Goal: Task Accomplishment & Management: Manage account settings

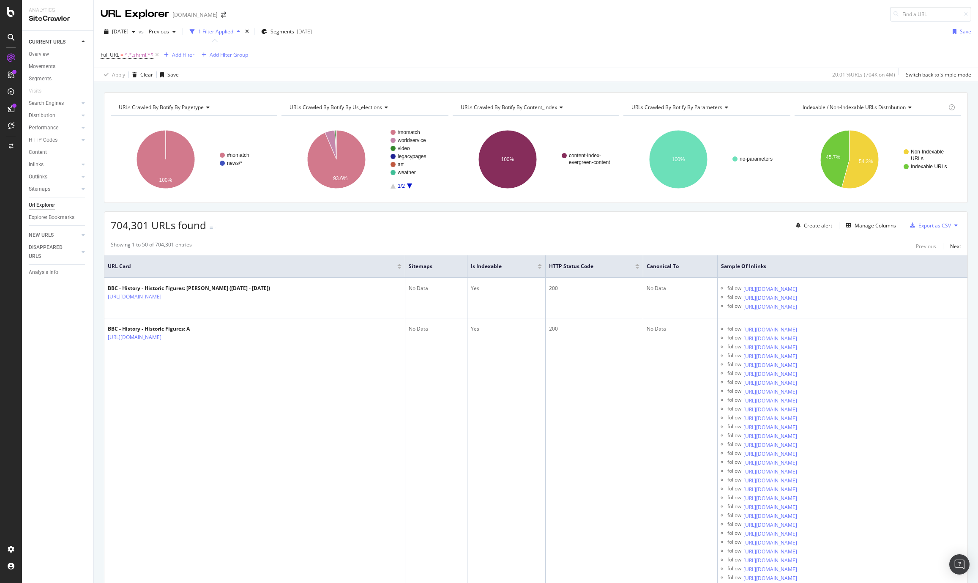
scroll to position [156, 0]
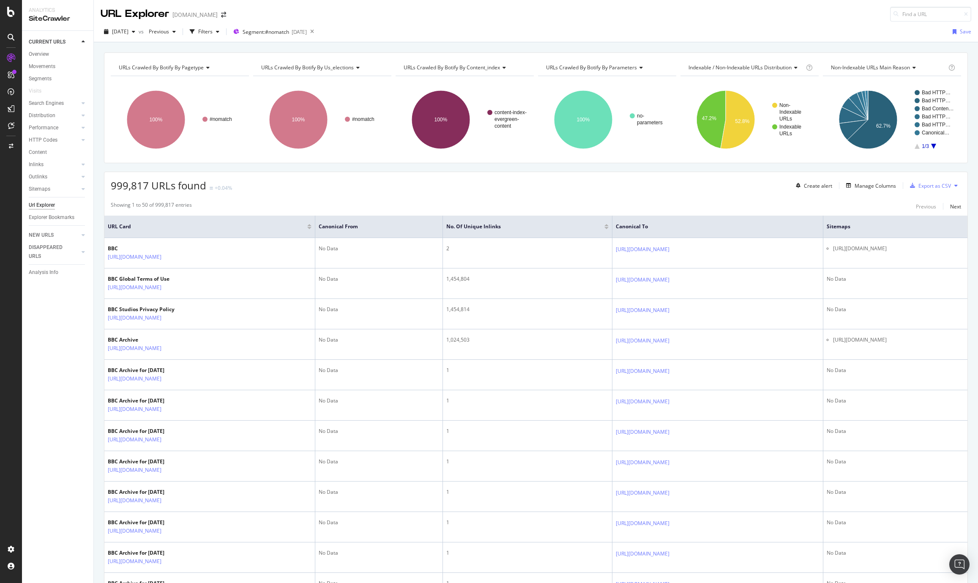
scroll to position [0, 0]
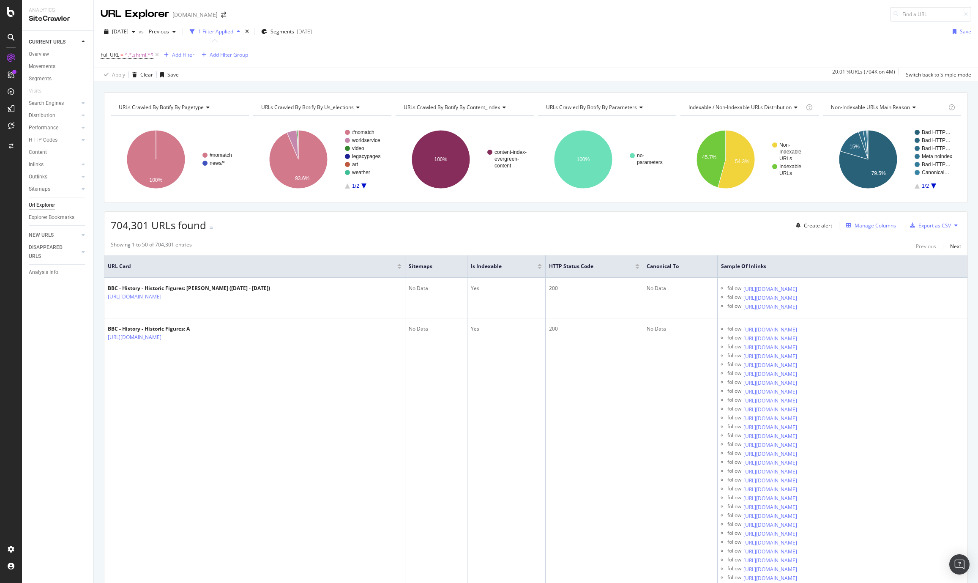
click at [868, 222] on div "Manage Columns" at bounding box center [875, 225] width 41 height 7
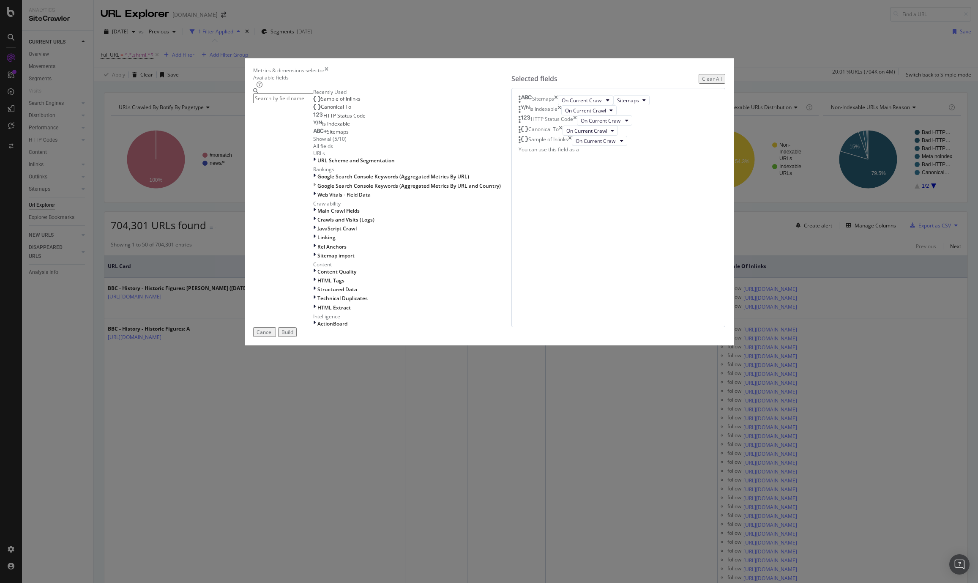
click at [870, 227] on div "Metrics & dimensions selector Available fields Recently Used Sample of Inlinks …" at bounding box center [489, 291] width 978 height 583
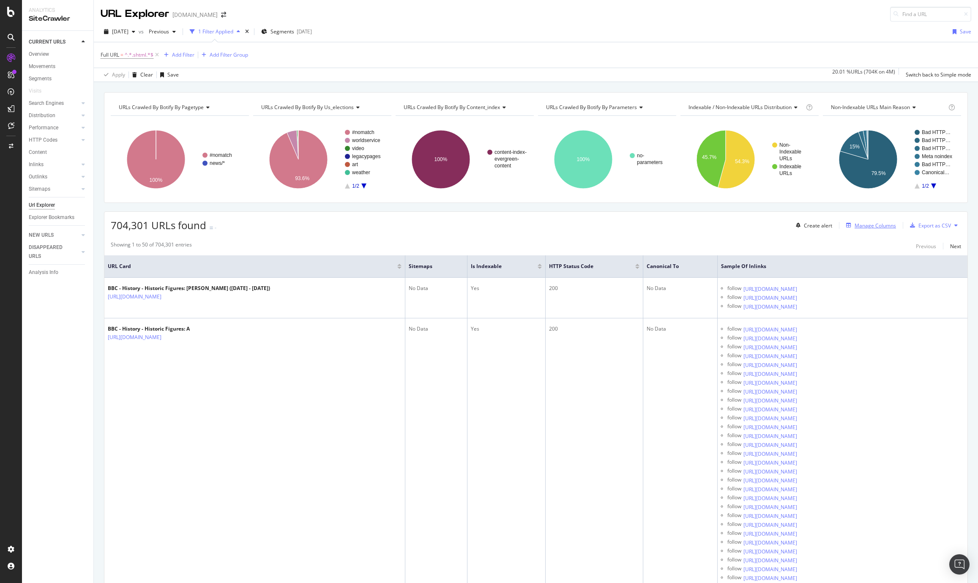
click at [871, 227] on div "Manage Columns" at bounding box center [875, 225] width 41 height 7
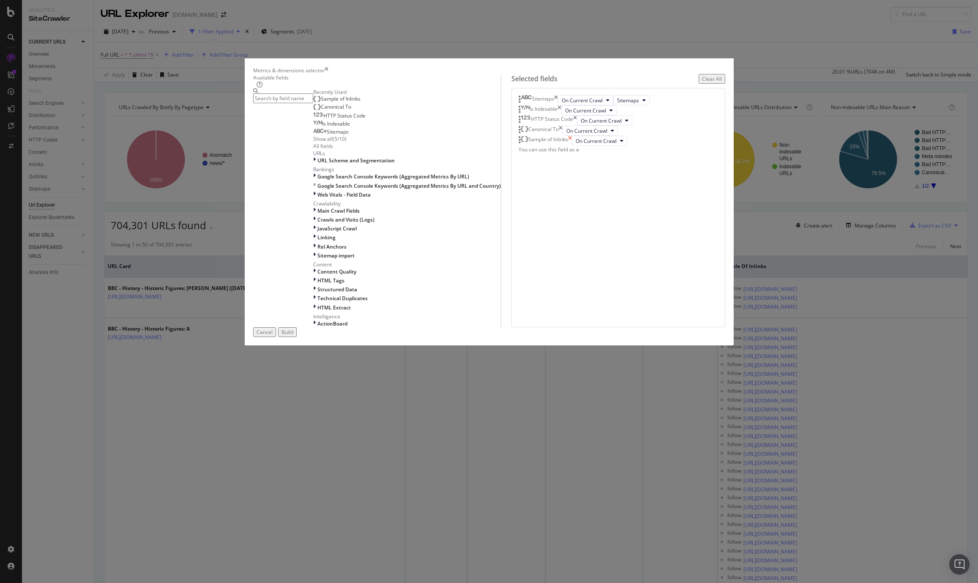
click at [572, 146] on icon "times" at bounding box center [570, 141] width 4 height 10
click at [332, 142] on div "Show all" at bounding box center [322, 138] width 19 height 7
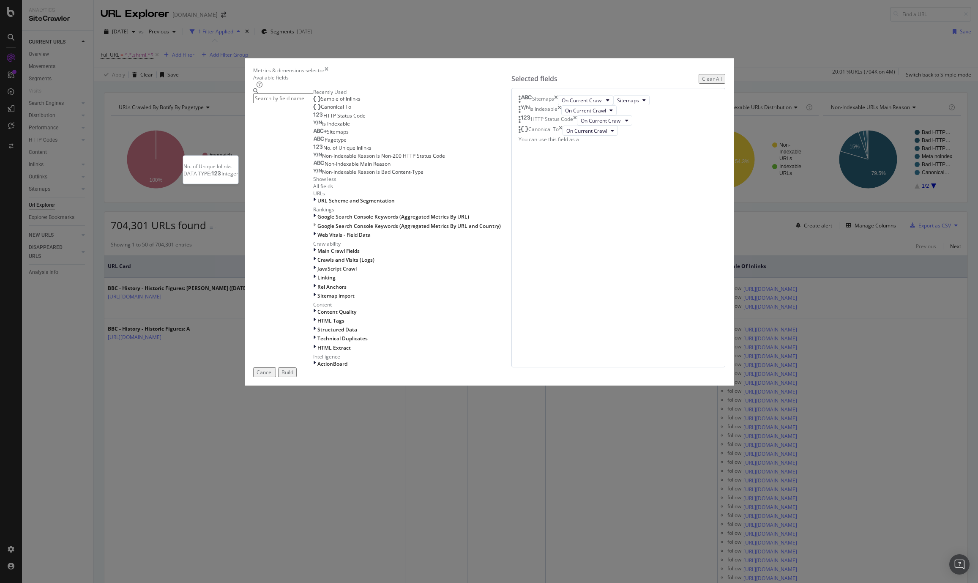
click at [372, 151] on div "No. of Unique Inlinks" at bounding box center [342, 148] width 58 height 7
click at [293, 376] on div "Build" at bounding box center [288, 372] width 12 height 7
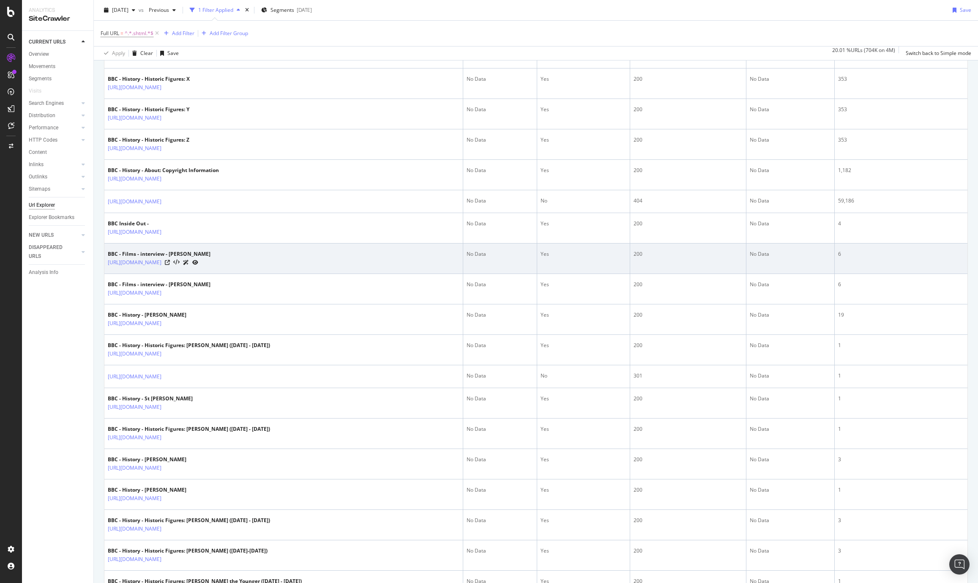
scroll to position [948, 0]
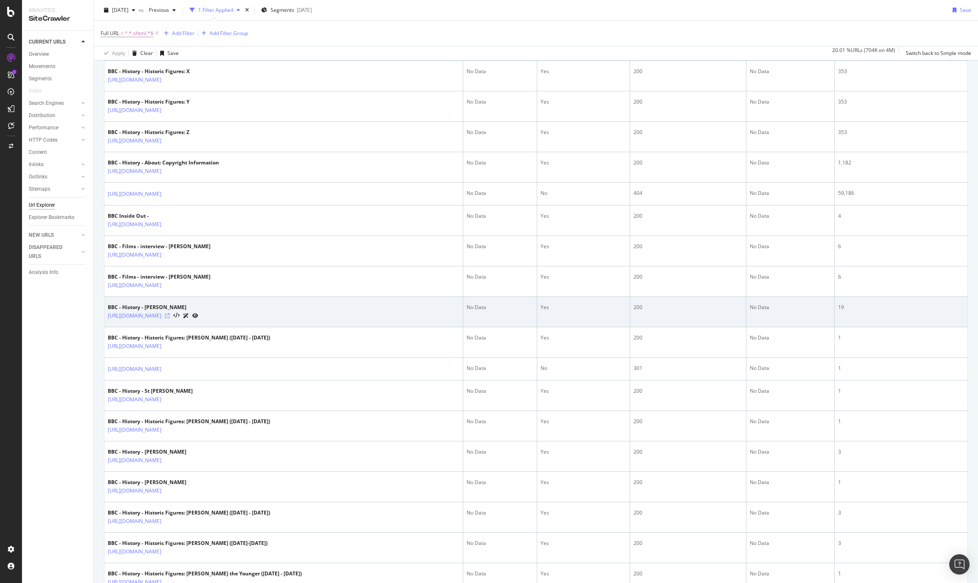
click at [170, 315] on icon at bounding box center [167, 315] width 5 height 5
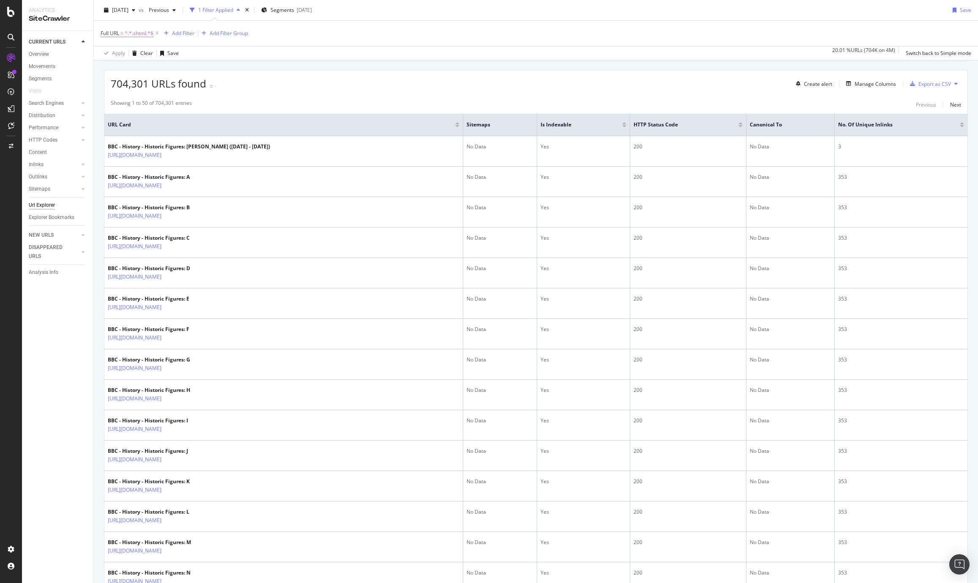
scroll to position [0, 0]
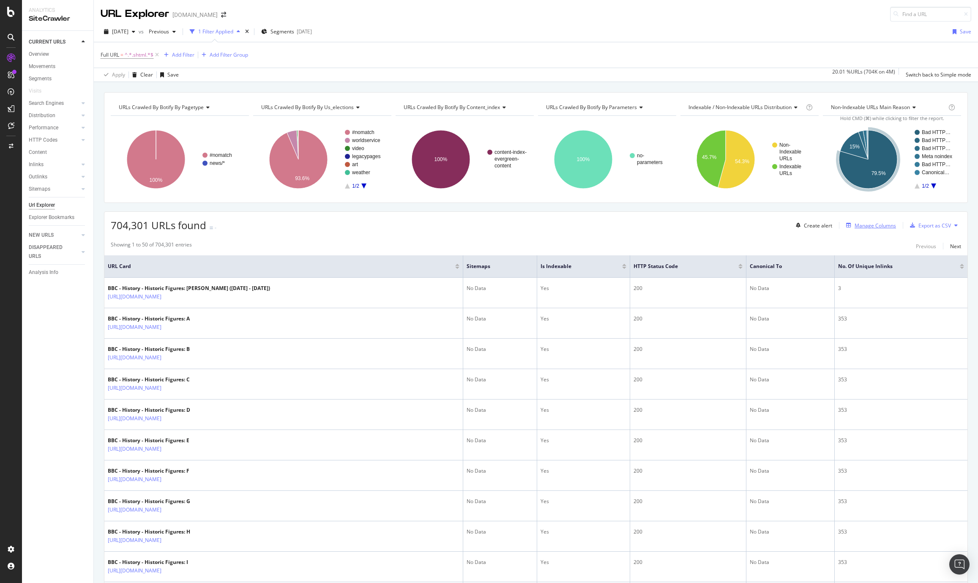
click at [880, 224] on div "Manage Columns" at bounding box center [875, 225] width 41 height 7
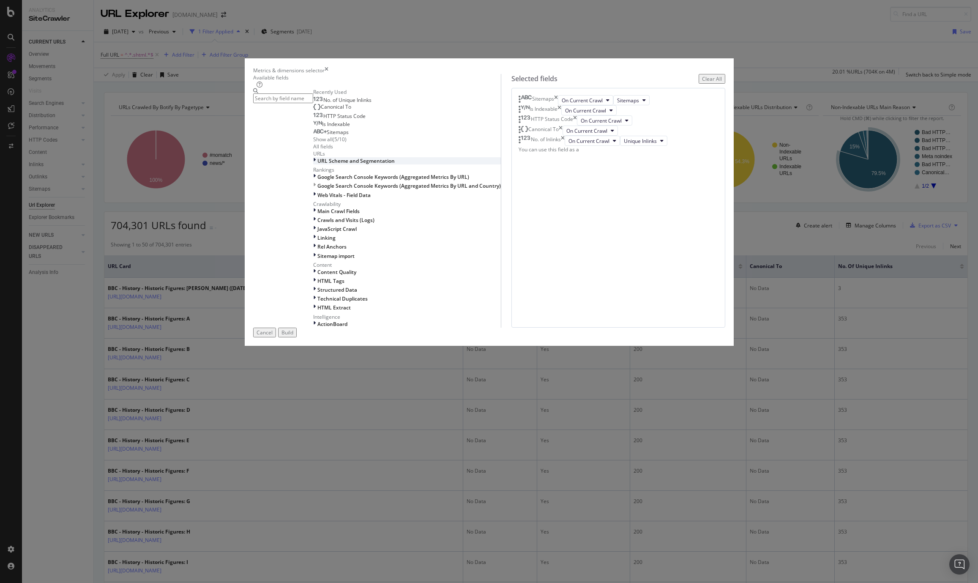
scroll to position [174, 0]
click at [314, 285] on div "HTML Tags" at bounding box center [407, 280] width 188 height 7
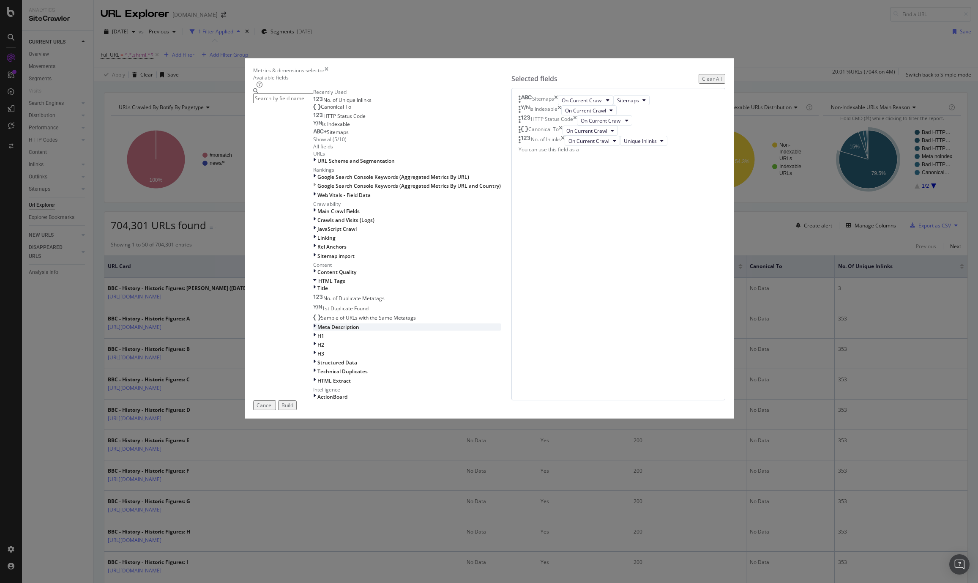
scroll to position [271, 0]
click at [315, 277] on div "HTML Tags" at bounding box center [407, 280] width 188 height 7
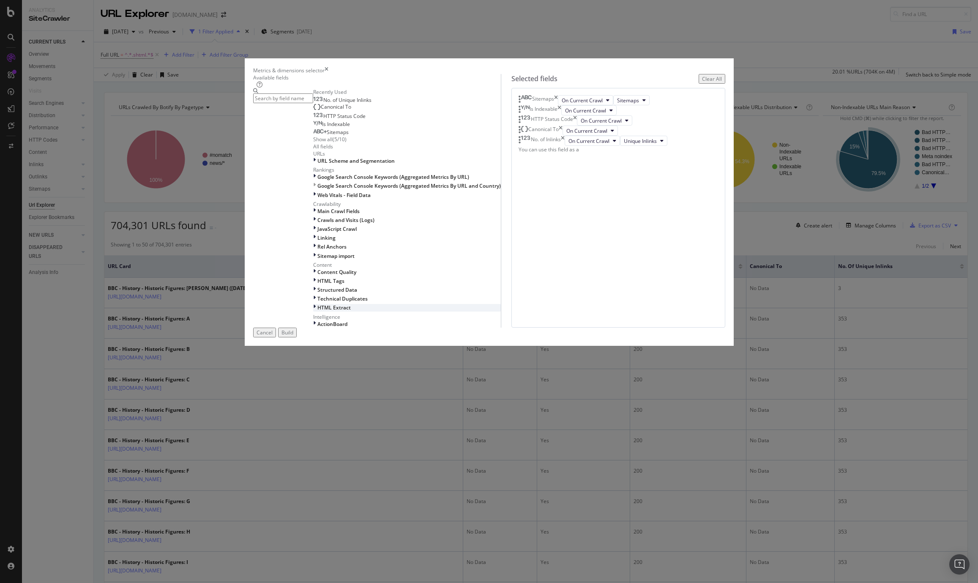
click at [316, 311] on icon "modal" at bounding box center [314, 307] width 3 height 7
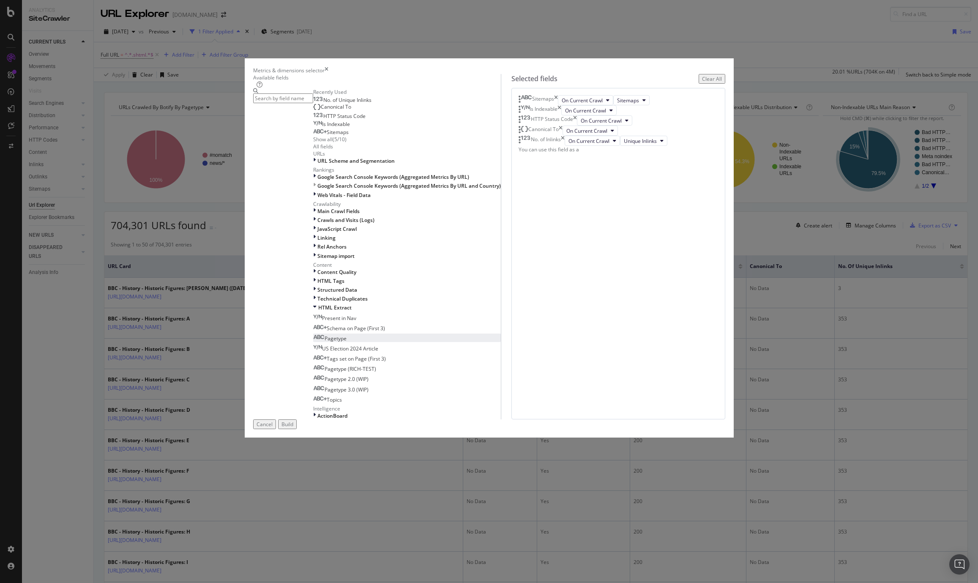
scroll to position [105, 0]
click at [316, 215] on div "Main Crawl Fields" at bounding box center [407, 211] width 188 height 7
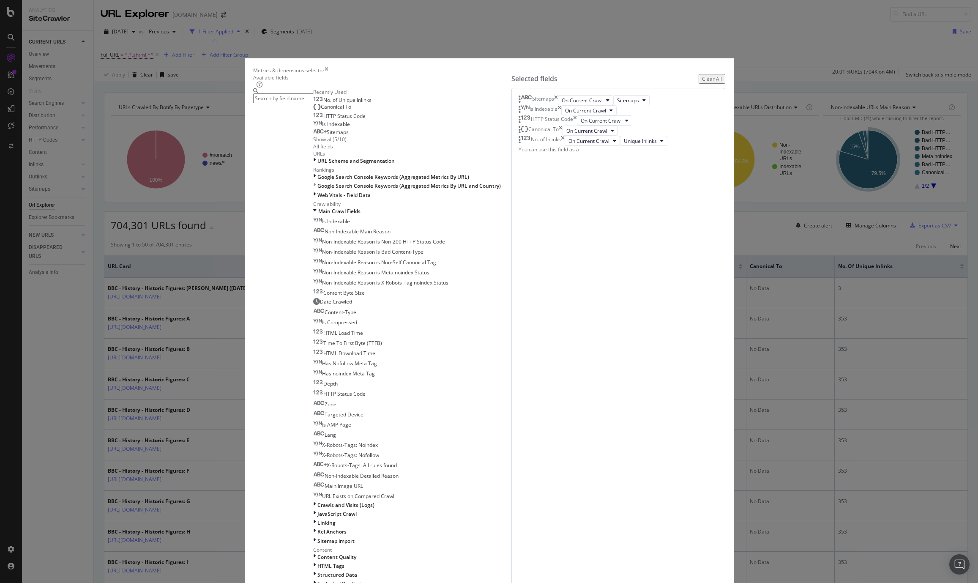
scroll to position [0, 0]
click at [313, 103] on input "modal" at bounding box center [283, 98] width 60 height 10
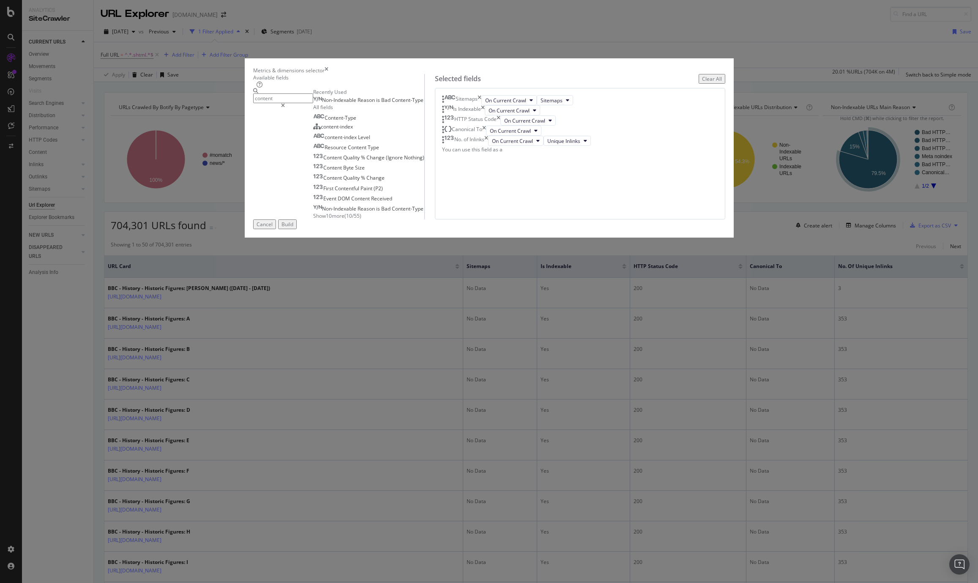
click at [342, 219] on span "Show 10 more" at bounding box center [328, 215] width 31 height 7
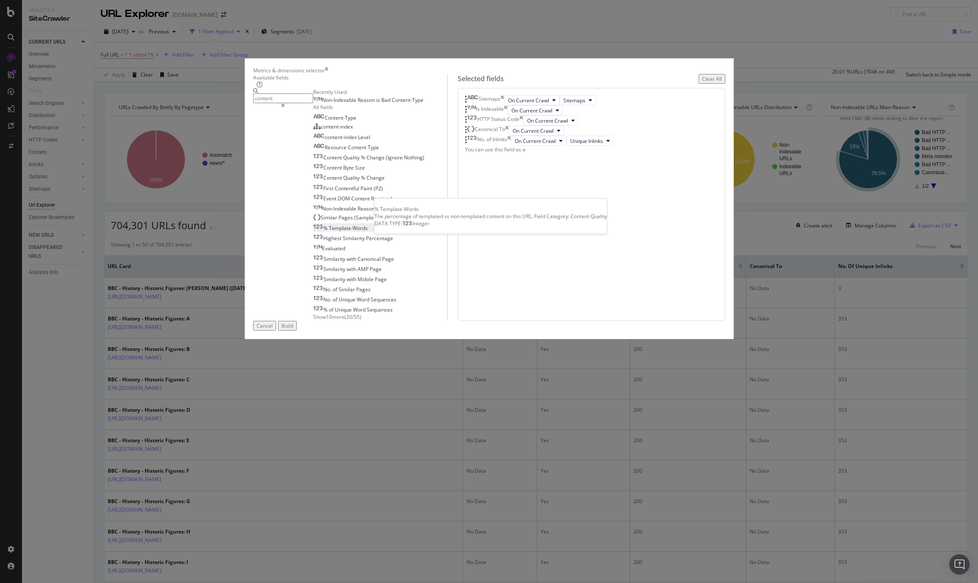
scroll to position [52, 0]
click at [397, 303] on div "No. of Unique Word Sequences" at bounding box center [354, 299] width 83 height 7
click at [610, 156] on button "Total" at bounding box center [623, 151] width 26 height 10
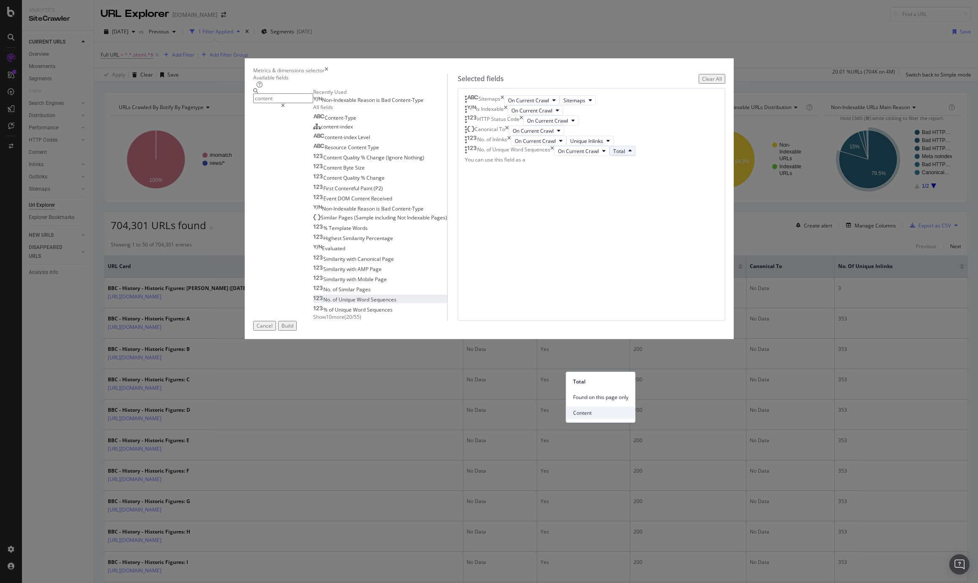
click at [592, 412] on span "Content" at bounding box center [600, 413] width 55 height 8
click at [603, 153] on icon "modal" at bounding box center [604, 150] width 3 height 5
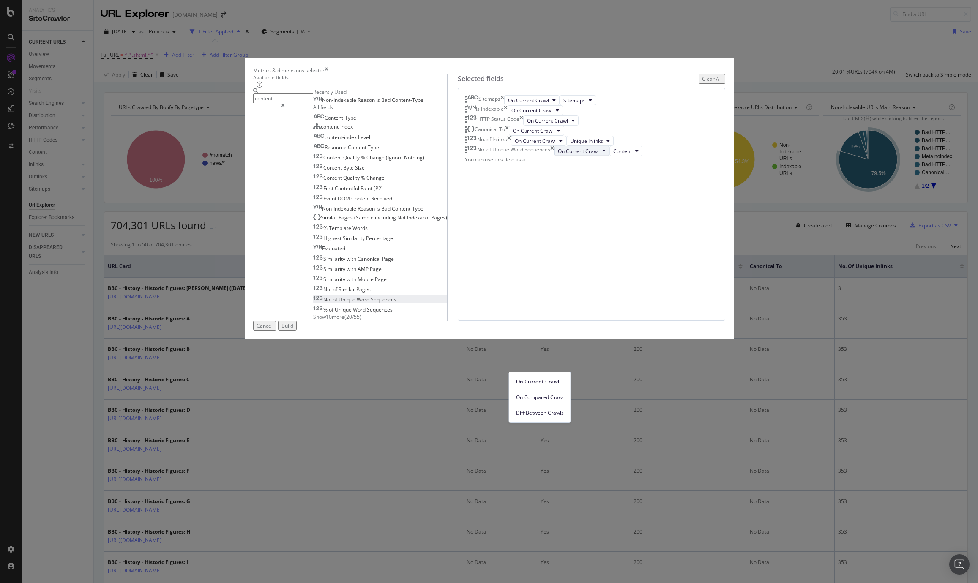
click at [603, 156] on div "No. of Unique Word Sequences On Current Crawl Content" at bounding box center [591, 151] width 253 height 10
click at [554, 156] on icon "times" at bounding box center [553, 151] width 4 height 10
click at [313, 103] on input "content" at bounding box center [283, 98] width 60 height 10
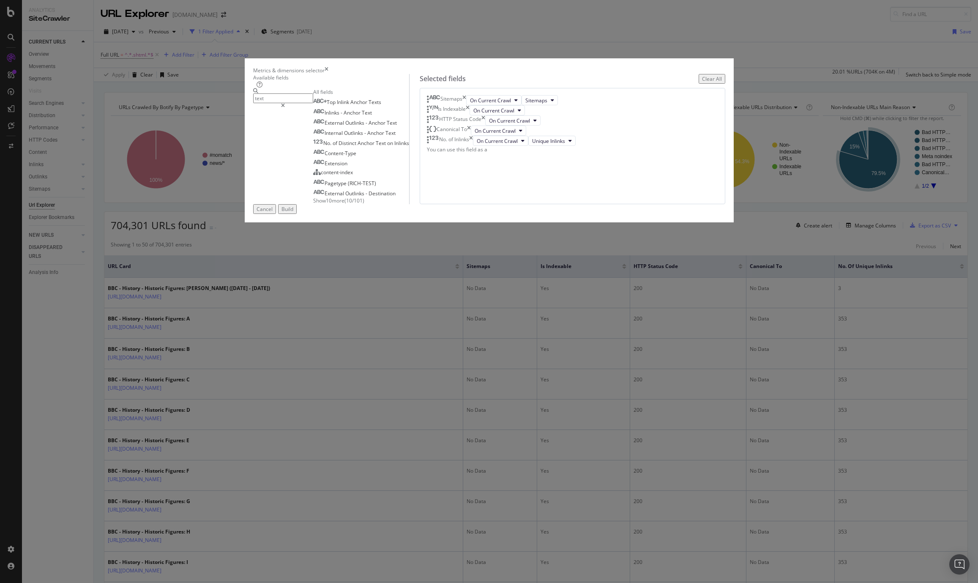
click at [331, 204] on span "Show 10 more" at bounding box center [328, 200] width 31 height 7
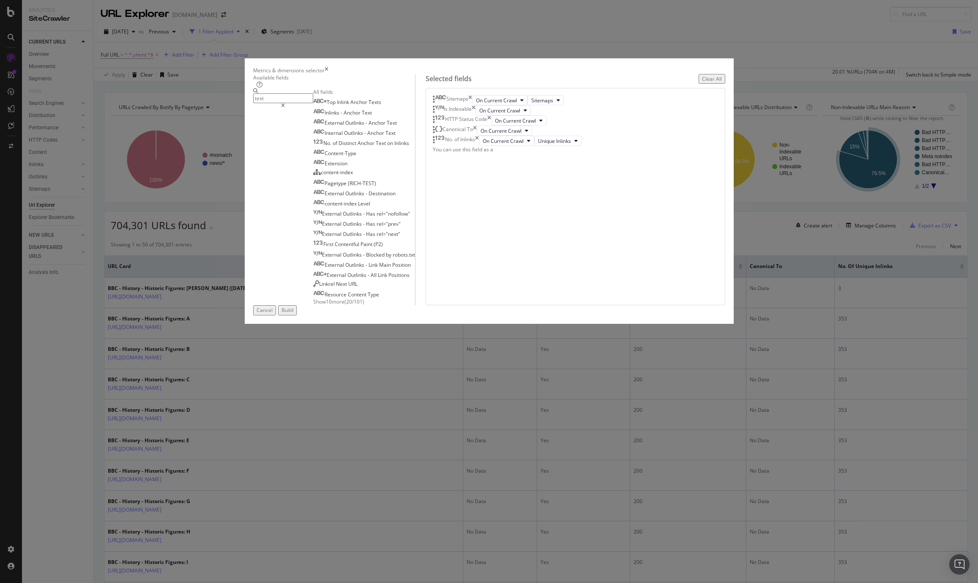
click at [313, 103] on input "text" at bounding box center [283, 98] width 60 height 10
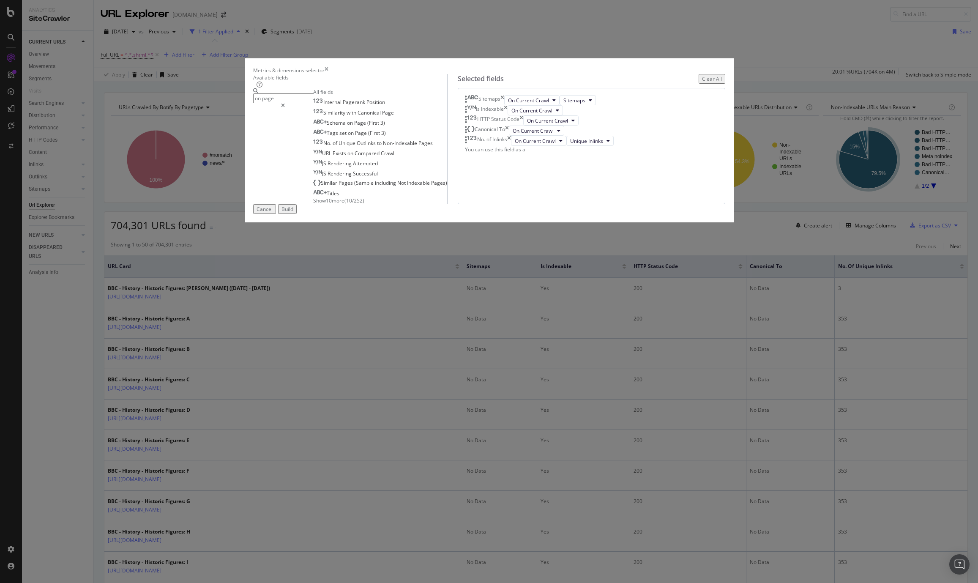
click at [334, 204] on span "Show 10 more" at bounding box center [328, 200] width 31 height 7
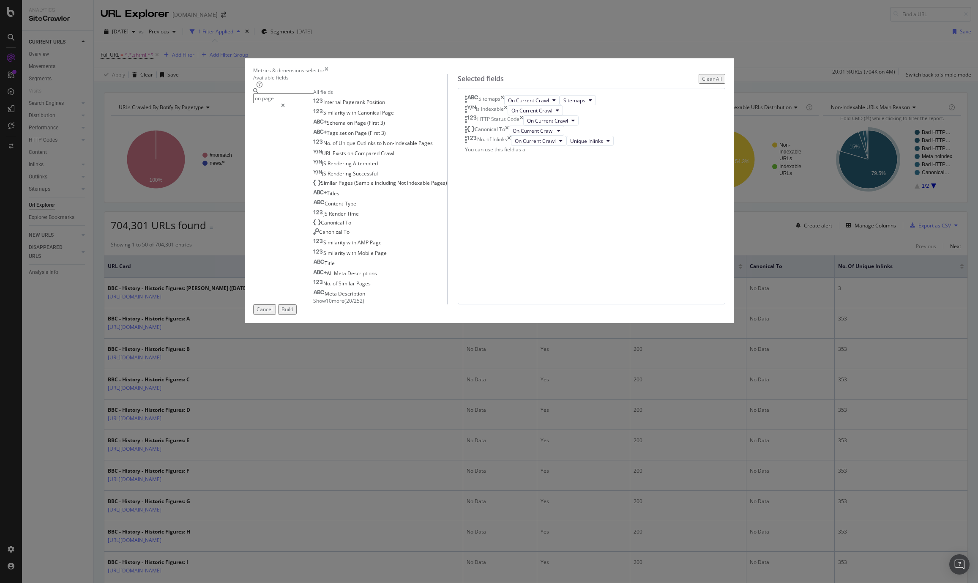
click at [313, 103] on input "on page" at bounding box center [283, 98] width 60 height 10
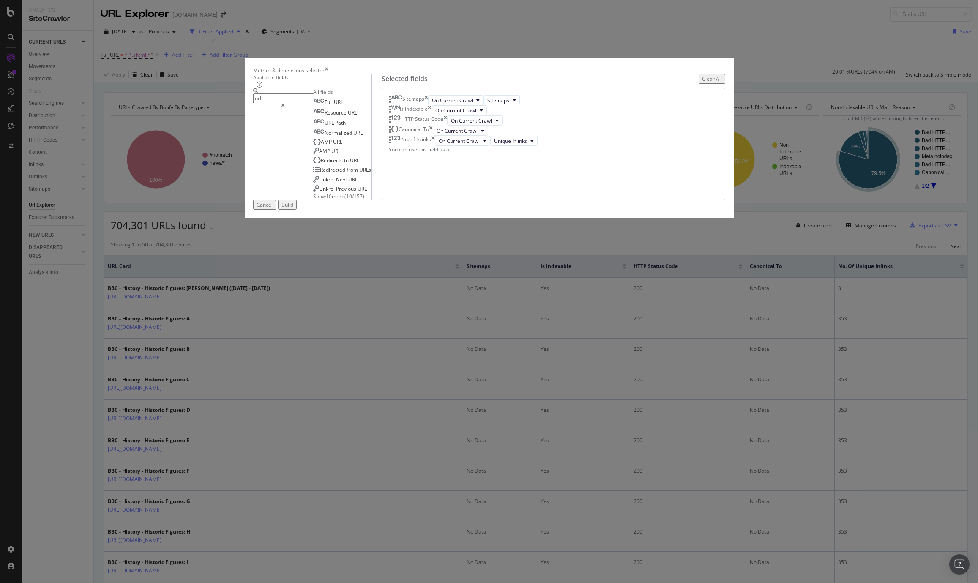
click at [344, 200] on span "Show 10 more" at bounding box center [328, 196] width 31 height 7
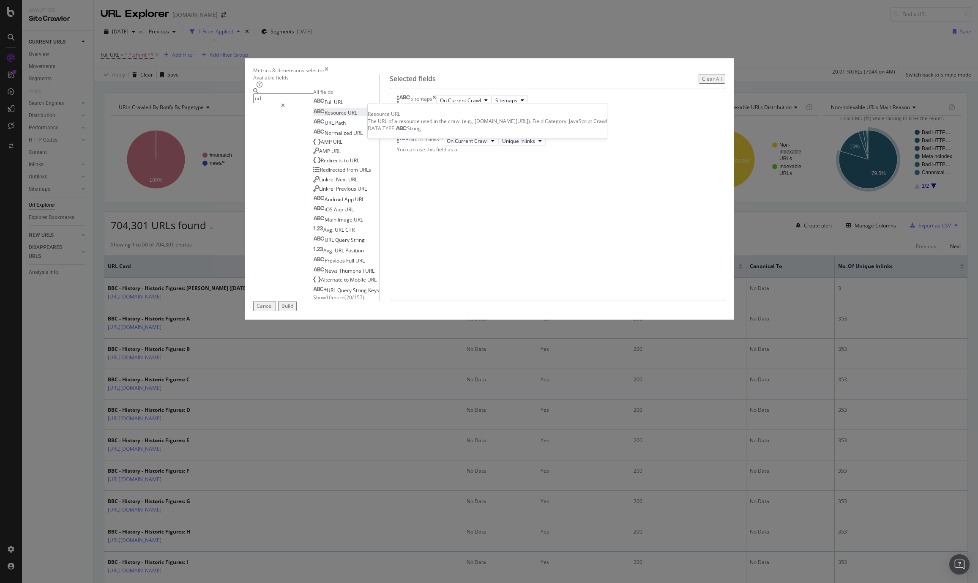
click at [348, 116] on span "Resource" at bounding box center [336, 112] width 23 height 7
click at [492, 155] on span "On Current Crawl" at bounding box center [471, 151] width 41 height 7
click at [447, 156] on icon "times" at bounding box center [445, 151] width 4 height 10
click at [313, 103] on input "url" at bounding box center [283, 98] width 60 height 10
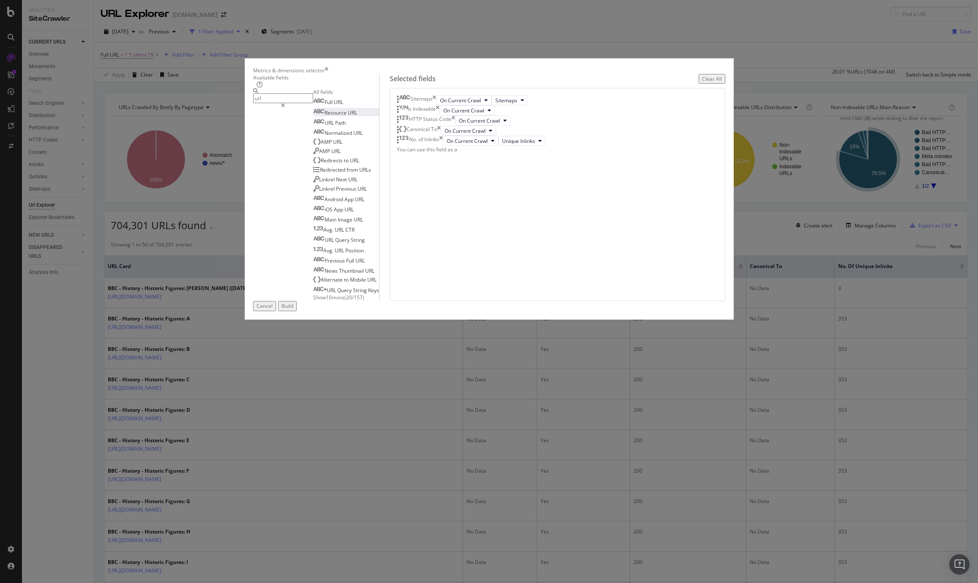
click at [313, 103] on input "url" at bounding box center [283, 98] width 60 height 10
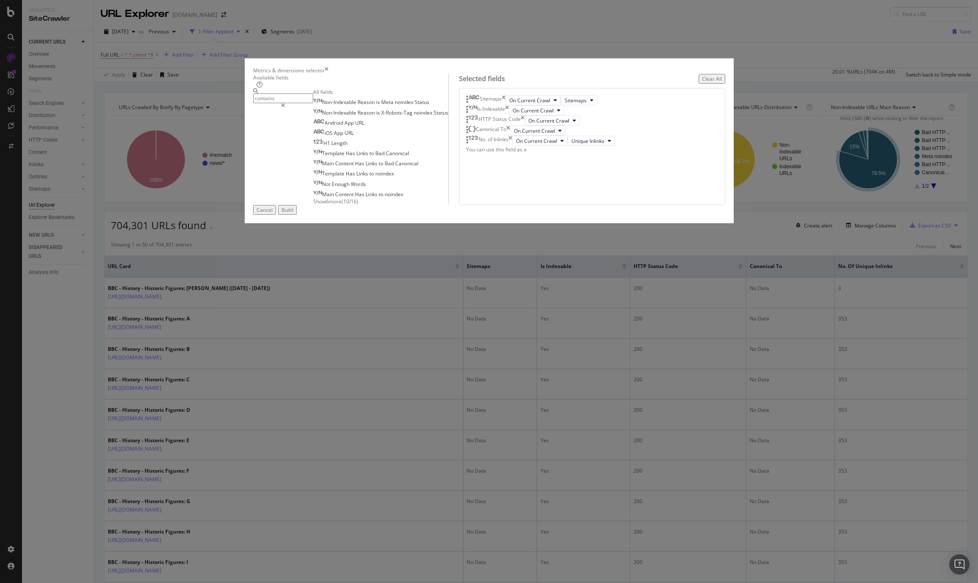
type input "contains"
click at [332, 205] on span "Show 6 more" at bounding box center [327, 201] width 28 height 7
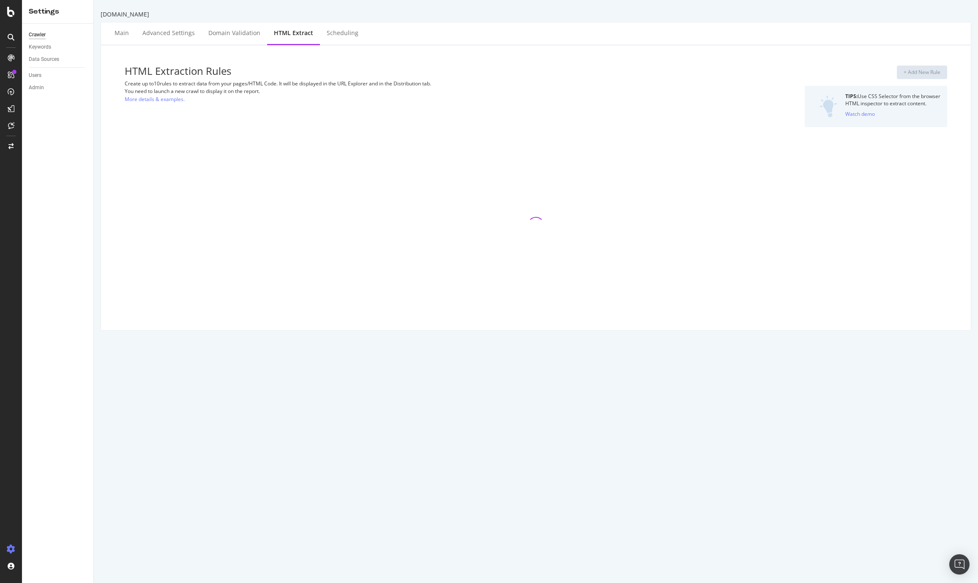
select select "list"
select select "exist"
select select "list"
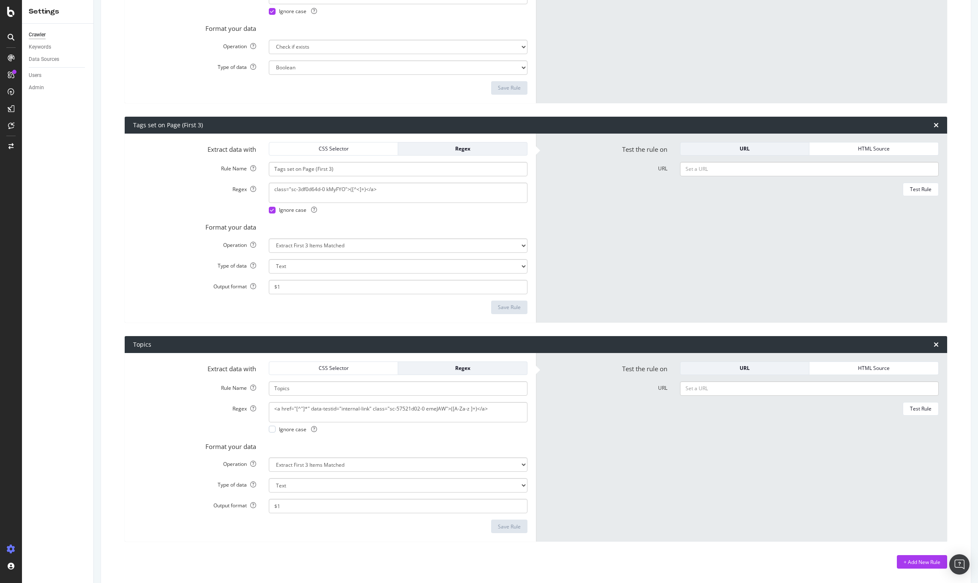
scroll to position [898, 0]
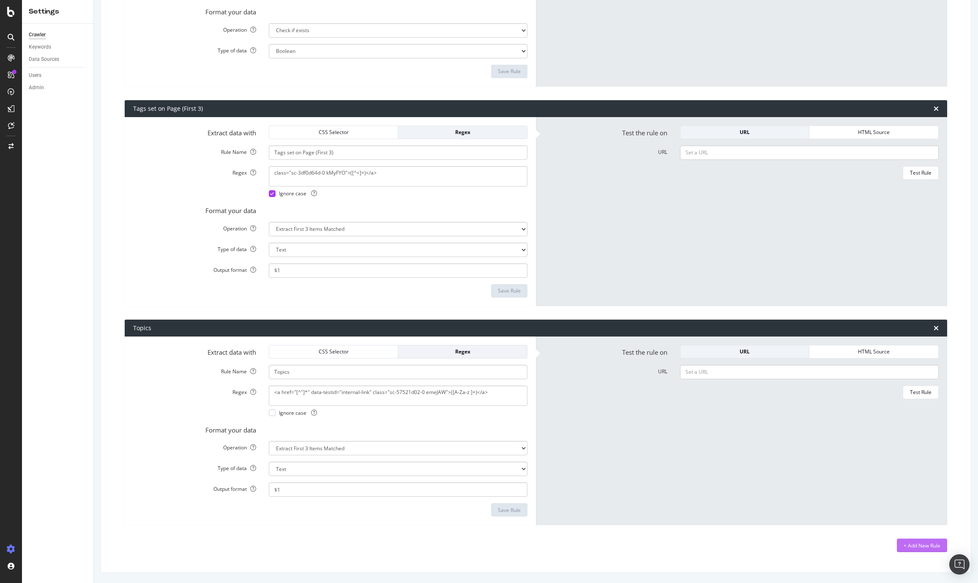
click at [911, 542] on div "+ Add New Rule" at bounding box center [922, 545] width 37 height 7
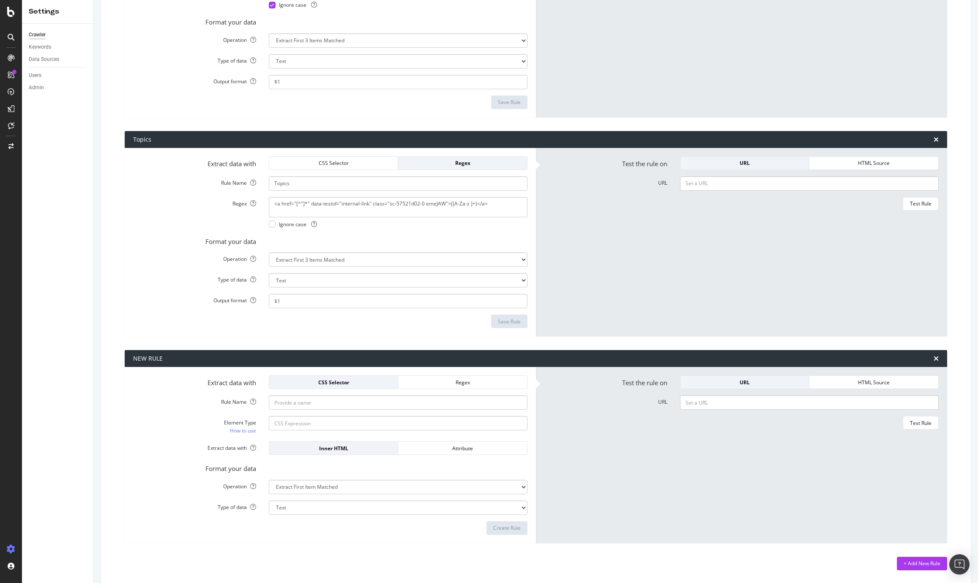
scroll to position [1087, 0]
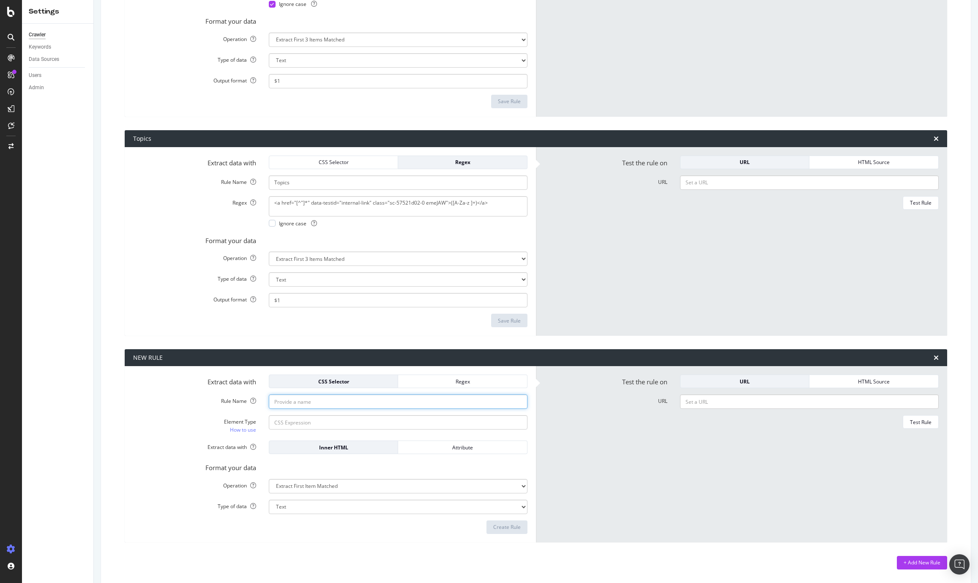
paste input "This page has been archived and is no longer updated. Find out more about page …"
drag, startPoint x: 402, startPoint y: 402, endPoint x: 539, endPoint y: 406, distance: 137.5
click at [539, 406] on div "Extract data with CSS Selector Regex Rule Name This page has been archived and …" at bounding box center [536, 454] width 823 height 176
type input "This page has been archived and is no longer updated"
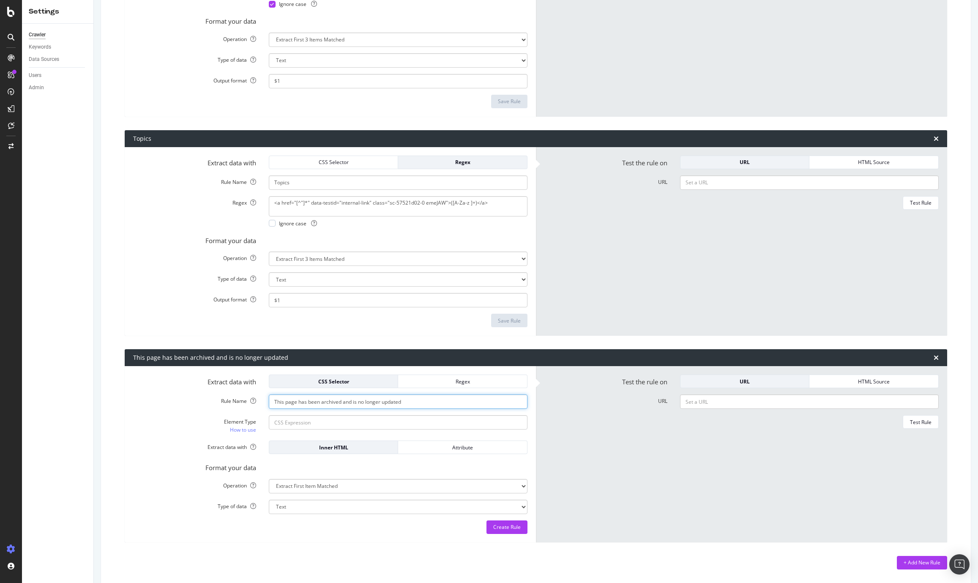
scroll to position [1087, 0]
select select "exist"
select select "b"
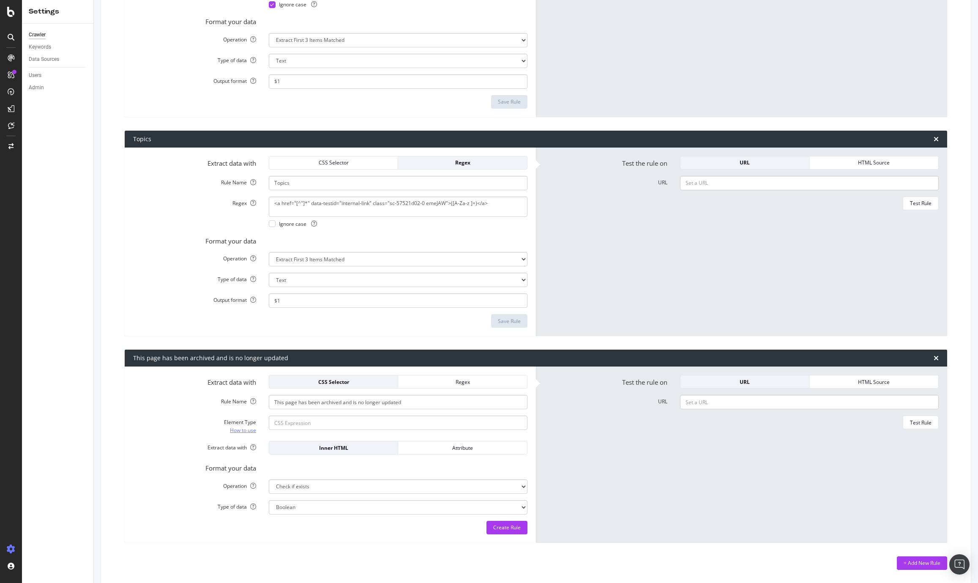
click at [244, 432] on link "How to use" at bounding box center [243, 430] width 26 height 9
click at [481, 382] on div "Regex" at bounding box center [462, 381] width 115 height 7
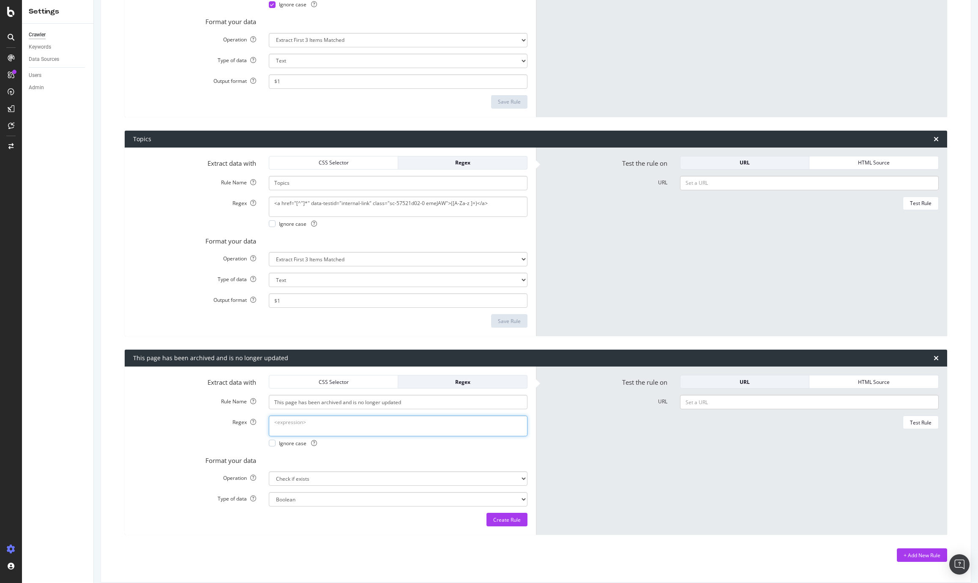
paste textarea "This page has been archived and is no longer updated."
type textarea "This page has been archived and is no longer updated."
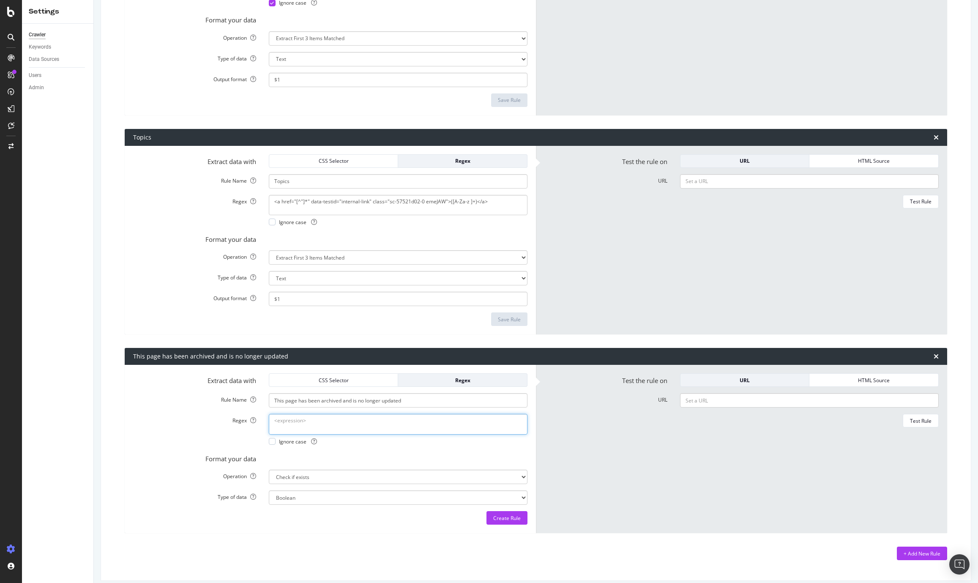
paste textarea "a href="/globalresources/mothballing" style=" "> This page has been archived an…"
type textarea "a href="/globalresources/mothballing" style=" "> This page has been archived an…"
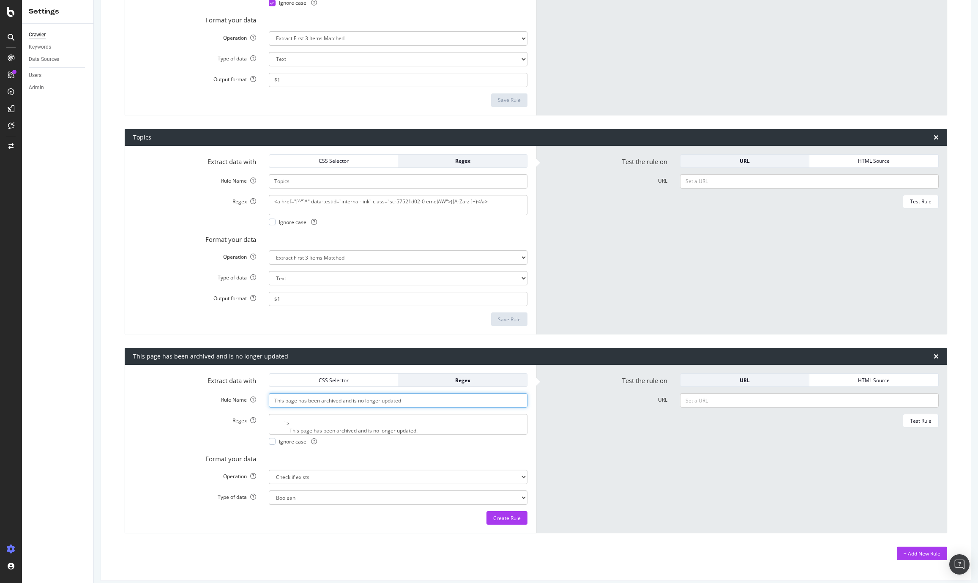
type input "Mothballed content - BBC UK PS (Archived)"
click at [293, 441] on span "Ignore case" at bounding box center [298, 441] width 38 height 7
click at [518, 518] on div "Create Rule" at bounding box center [506, 518] width 27 height 7
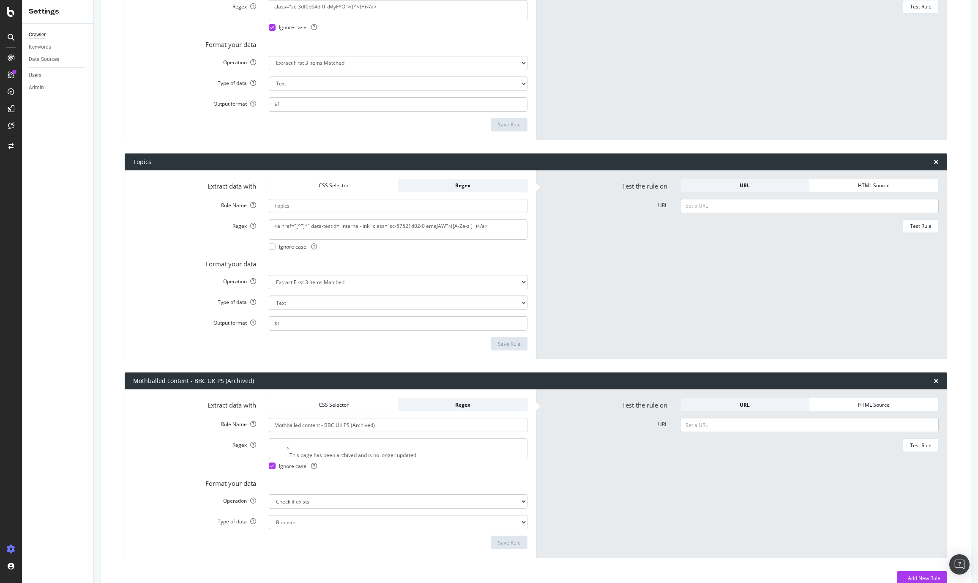
scroll to position [1063, 0]
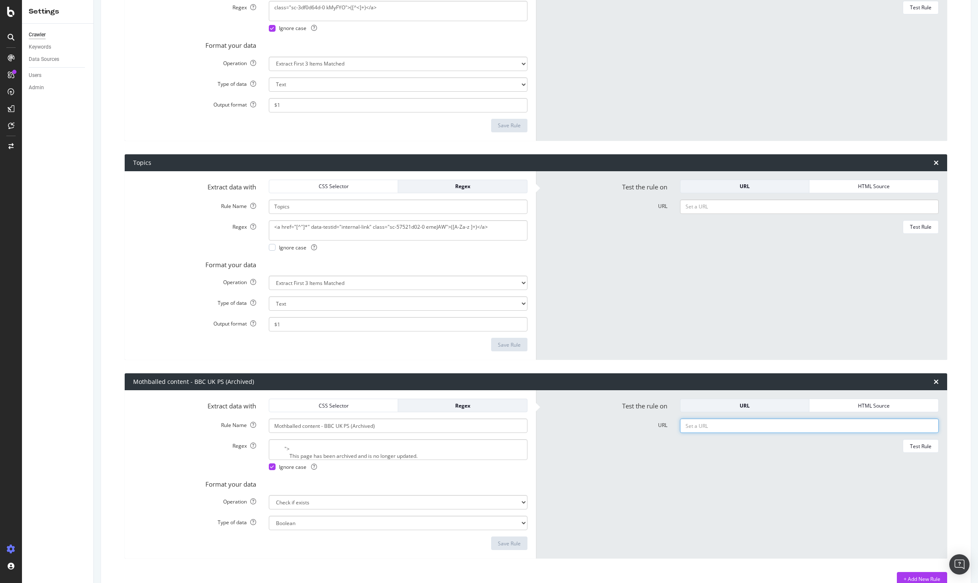
paste input "[URL][DOMAIN_NAME]"
click at [918, 447] on div "Test Rule" at bounding box center [921, 446] width 22 height 7
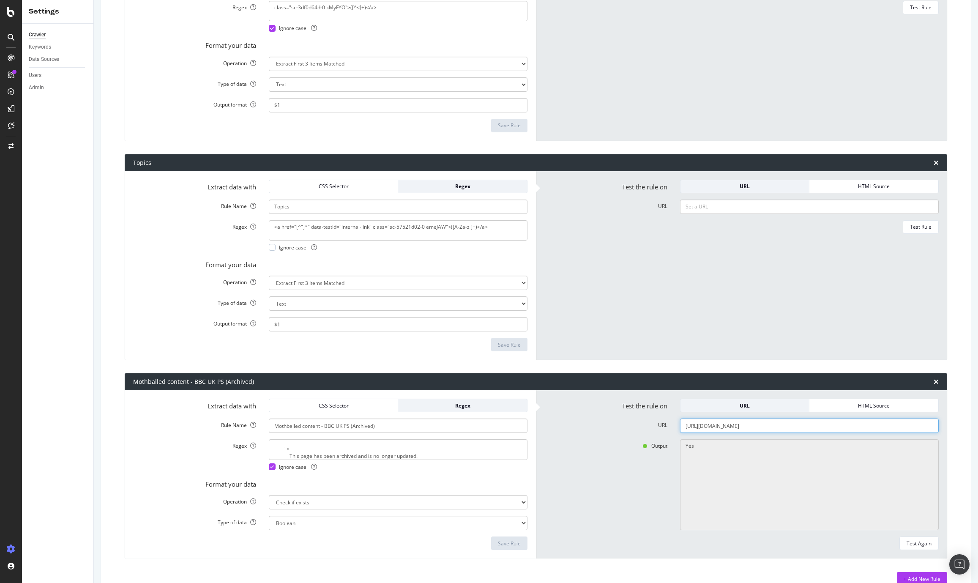
paste input "comedy/onlyfools///////////////////////uncovered/rodney"
type input "https://www.bbc.com/comedy/onlyfools///////////////////////uncovered/rodney.sht…"
click at [915, 545] on div "Test Again" at bounding box center [919, 543] width 25 height 7
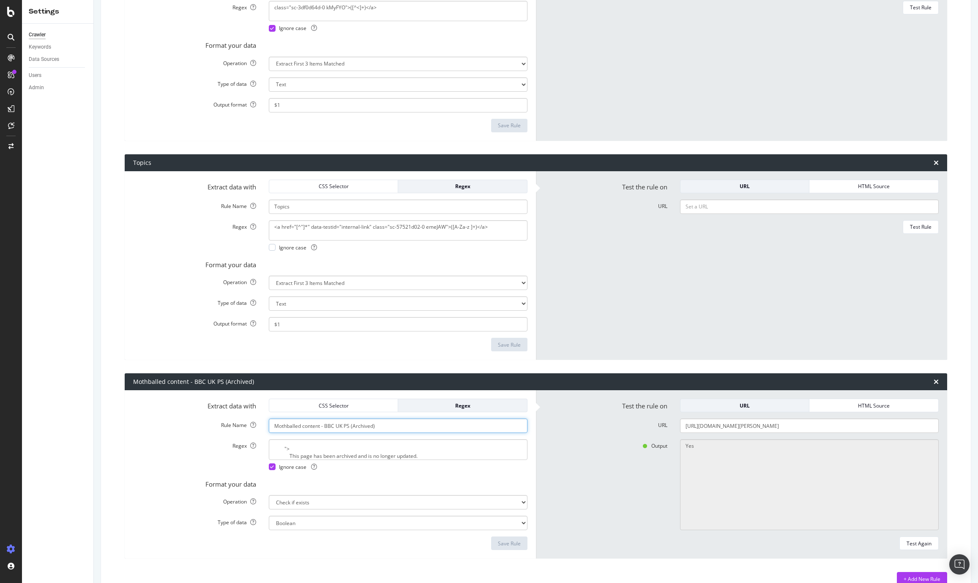
click at [164, 384] on div "Mothballed content - BBC UK PS (Archived)" at bounding box center [193, 382] width 121 height 8
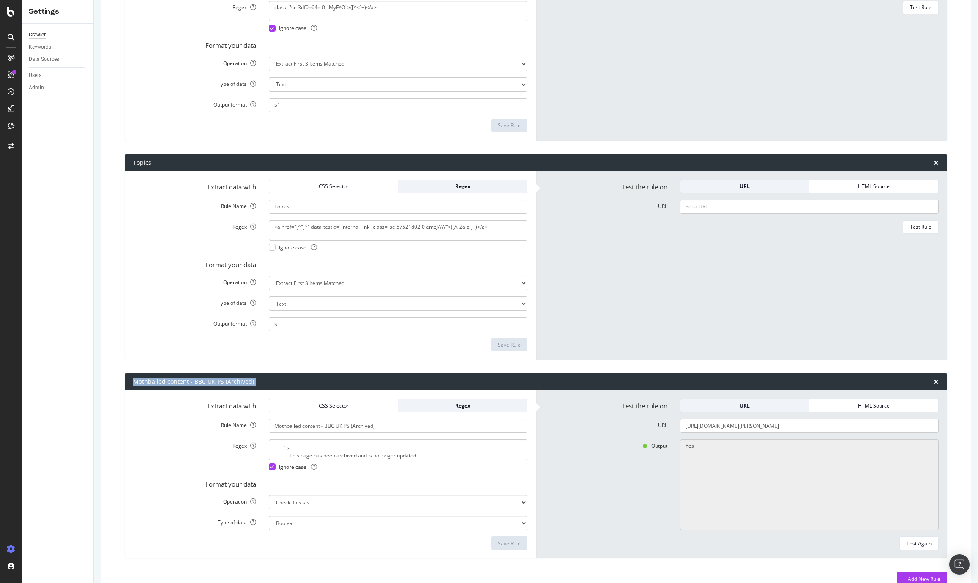
click at [164, 384] on div "Mothballed content - BBC UK PS (Archived)" at bounding box center [193, 382] width 121 height 8
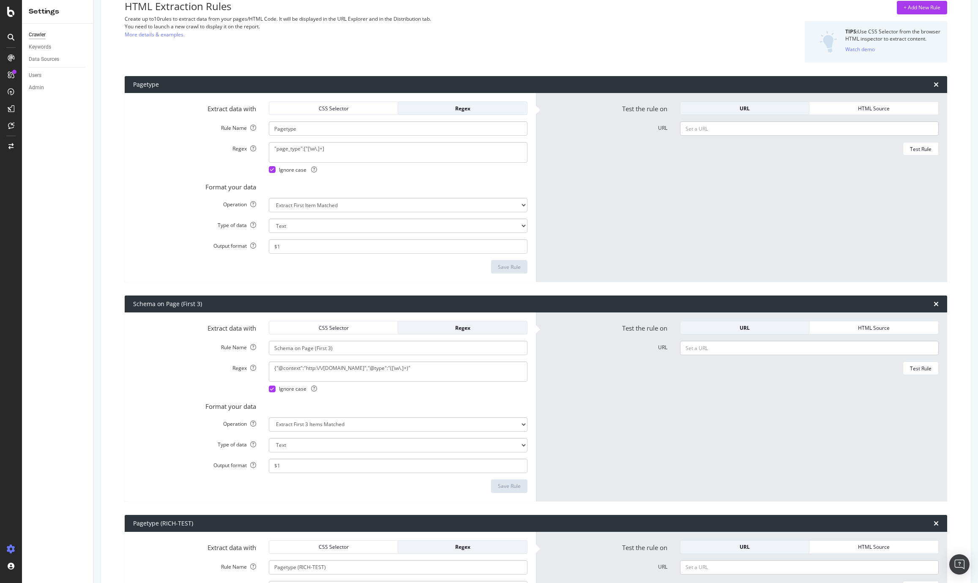
scroll to position [0, 0]
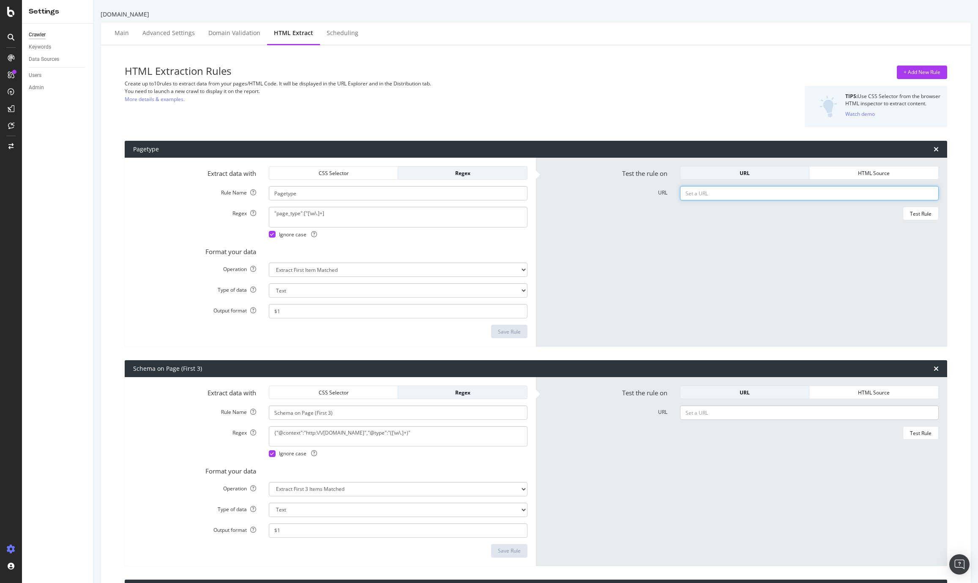
click at [720, 195] on input "URL" at bounding box center [809, 193] width 259 height 14
click at [914, 214] on div "Test Rule" at bounding box center [921, 213] width 22 height 7
click at [752, 193] on input "https://www.bbc.com" at bounding box center [809, 193] width 259 height 14
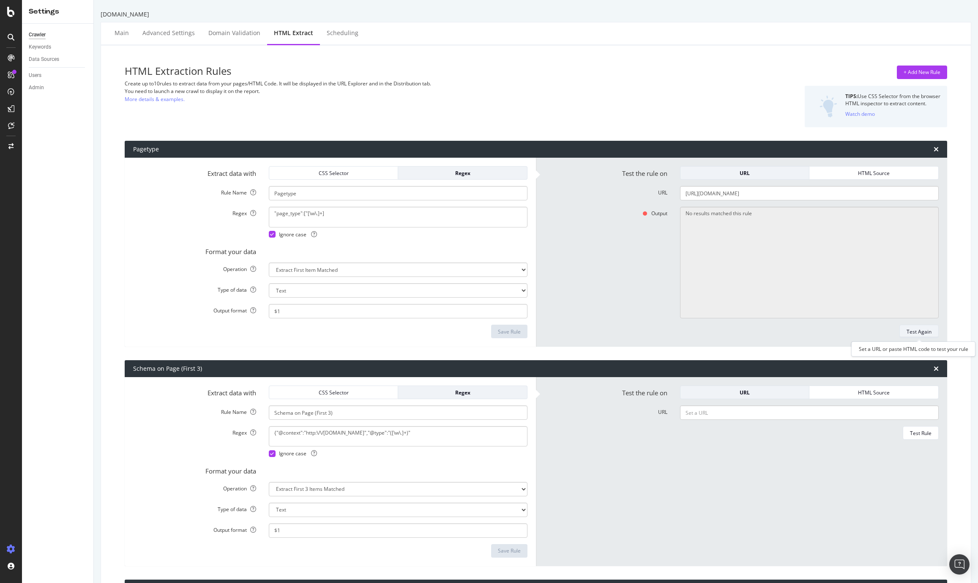
click at [924, 329] on div "Test Again" at bounding box center [919, 331] width 25 height 7
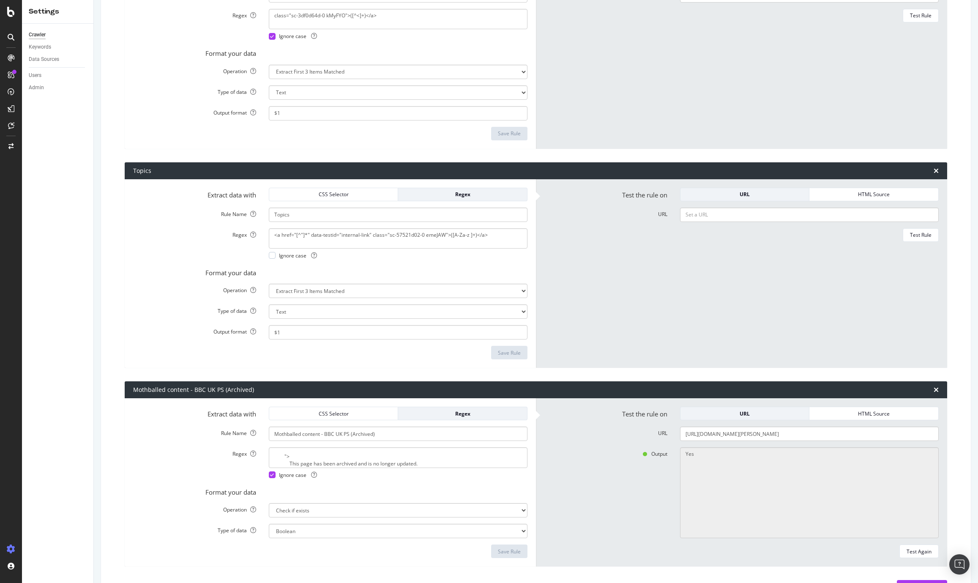
scroll to position [1096, 0]
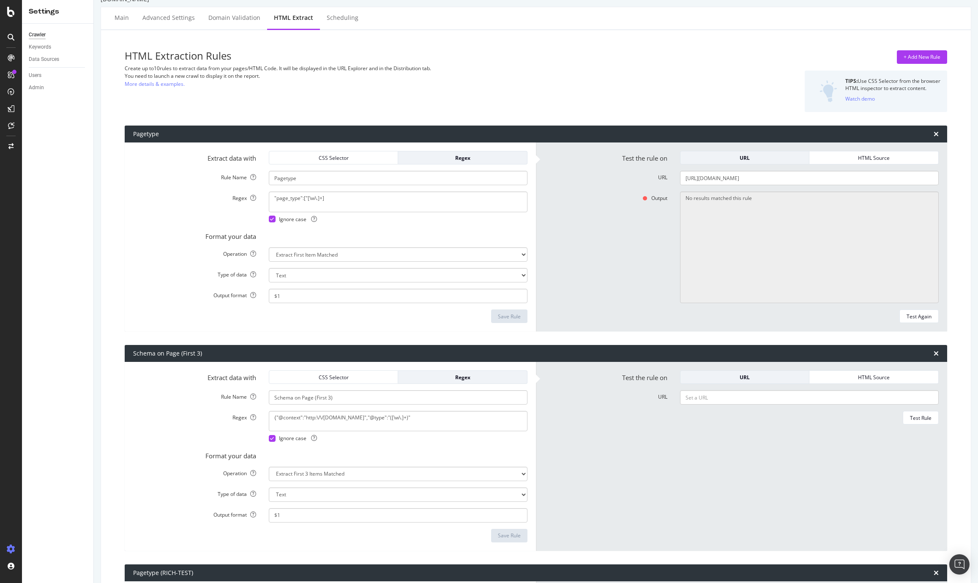
scroll to position [0, 0]
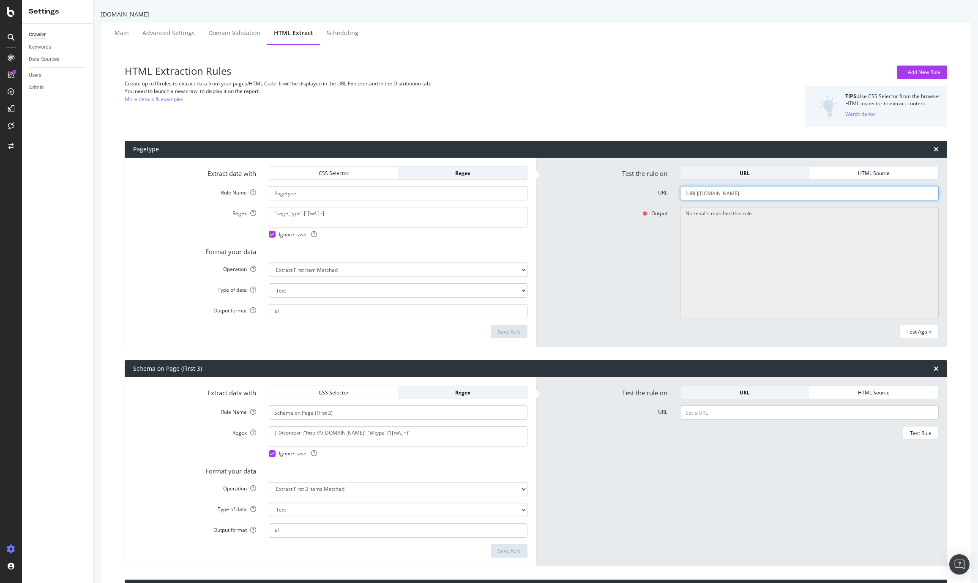
click at [740, 195] on input "https://www.bbc.com/news" at bounding box center [809, 193] width 259 height 14
paste input "/articles/crm4ln2ekg1o"
type input "https://www.bbc.com/news/articles/crm4ln2ekg1o"
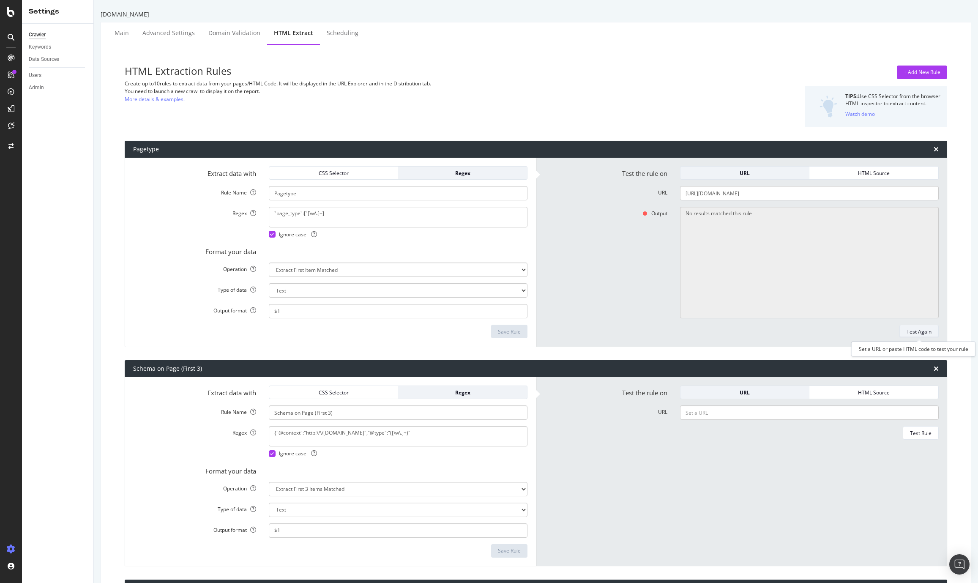
click at [924, 332] on div "Test Again" at bounding box center [919, 331] width 25 height 7
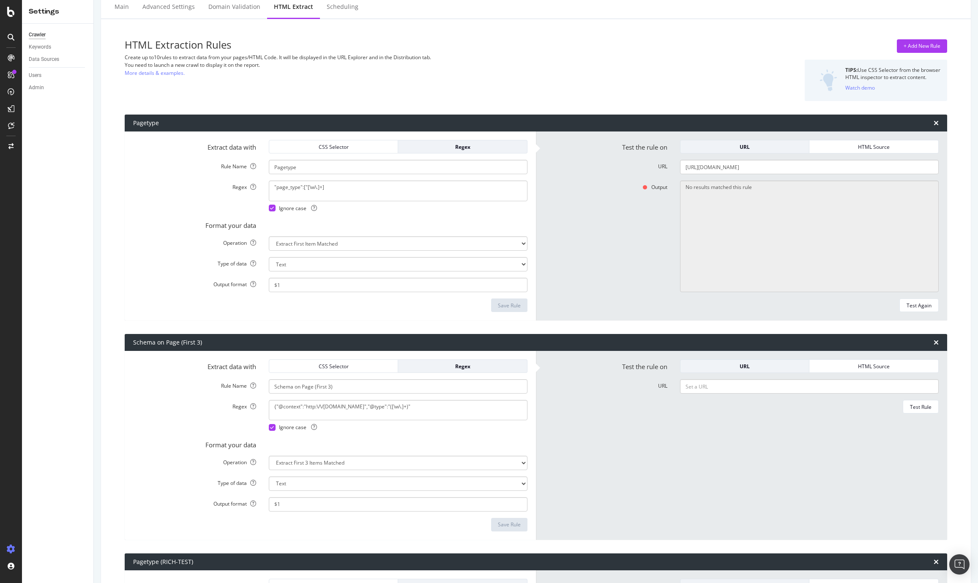
scroll to position [27, 0]
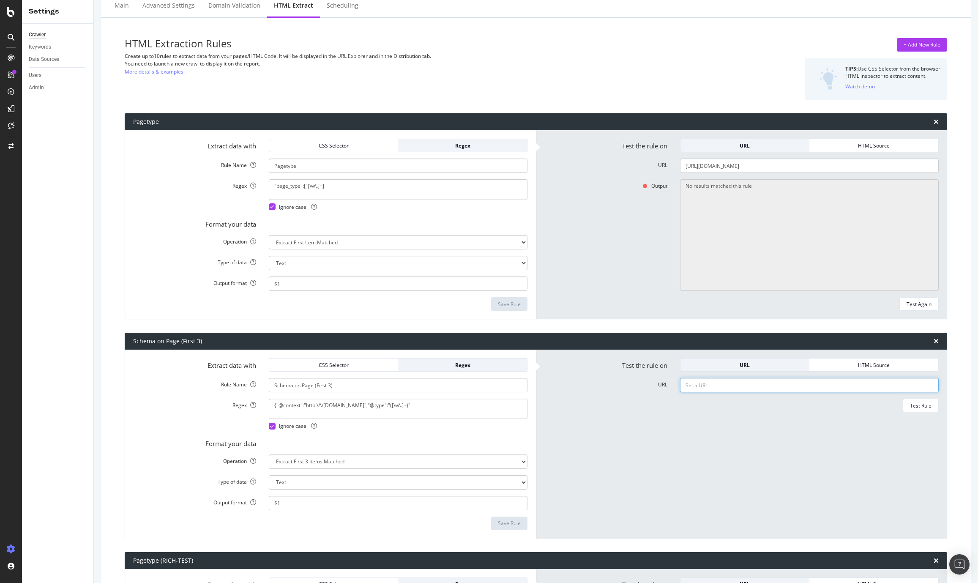
click at [704, 173] on input "URL" at bounding box center [809, 166] width 259 height 14
paste input "https://www.bbc.com/news/topics/c2vdnvdg6xxt"
type input "https://www.bbc.com/news/topics/c2vdnvdg6xxt"
click at [918, 407] on div "Test Rule" at bounding box center [921, 405] width 22 height 7
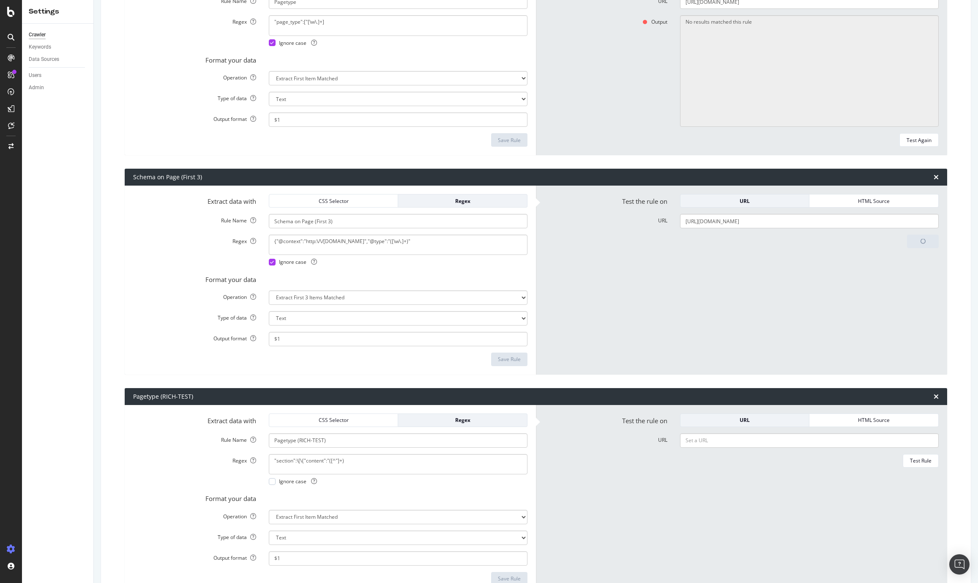
scroll to position [193, 0]
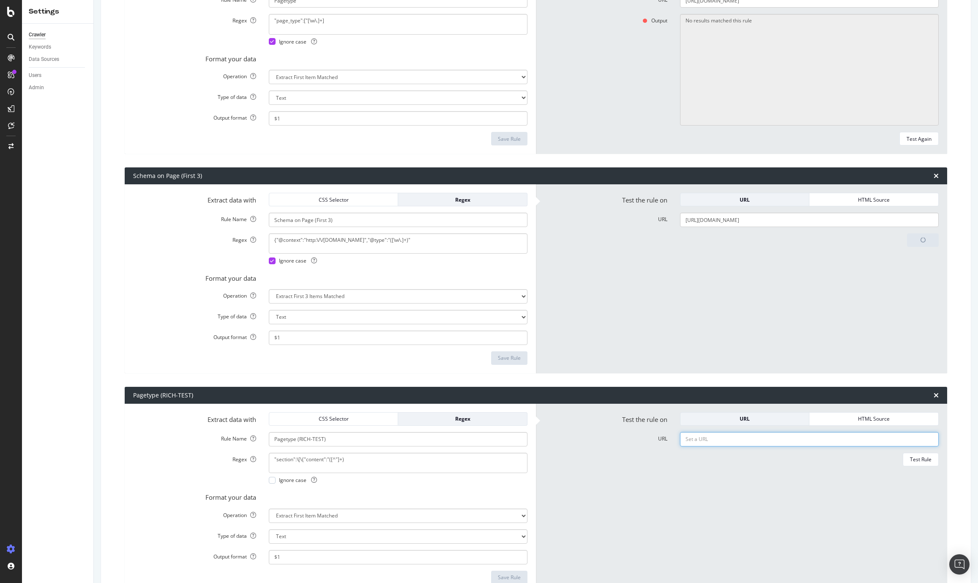
click at [817, 8] on input "URL" at bounding box center [809, 0] width 259 height 14
paste input "https://www.bbc.com/news/topics/c2vdnvdg6xxt"
type input "https://www.bbc.com/news/topics/c2vdnvdg6xxt"
click at [924, 462] on div "Test Rule" at bounding box center [921, 459] width 22 height 7
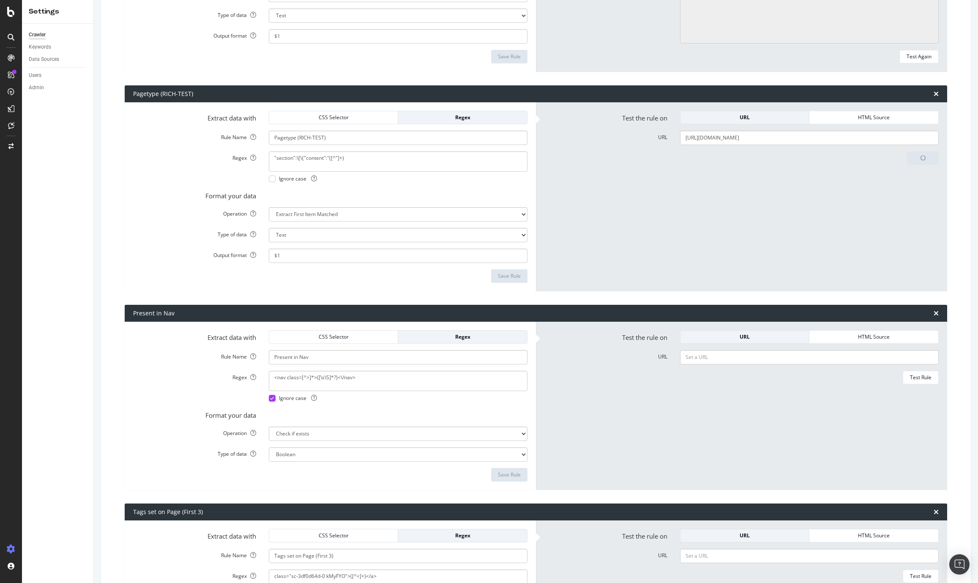
scroll to position [497, 0]
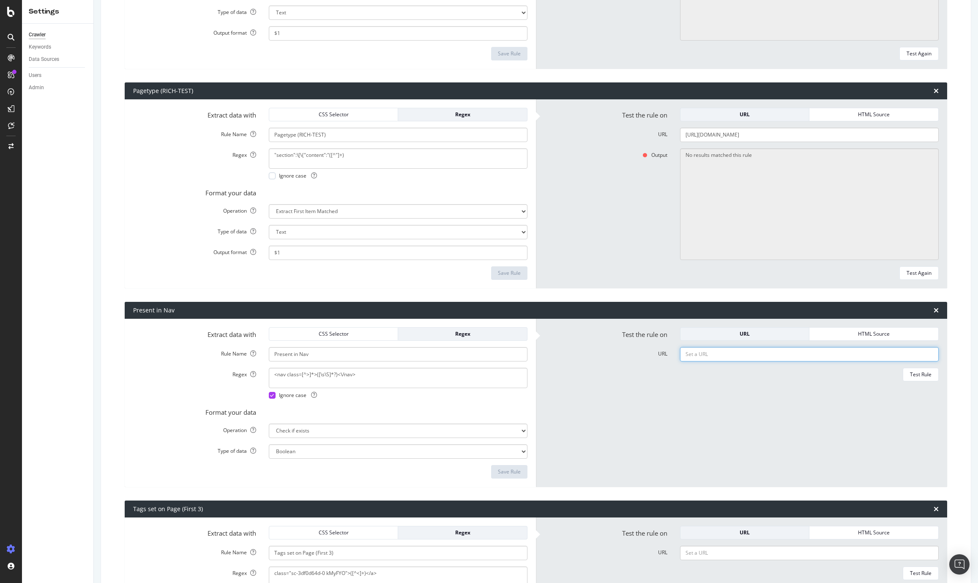
paste input "https://www.bbc.com/news/topics/c2vdnvdg6xxt"
type input "https://www.bbc.com/news/topics/c2vdnvdg6xxt"
click at [930, 375] on div "Test Rule" at bounding box center [921, 374] width 22 height 7
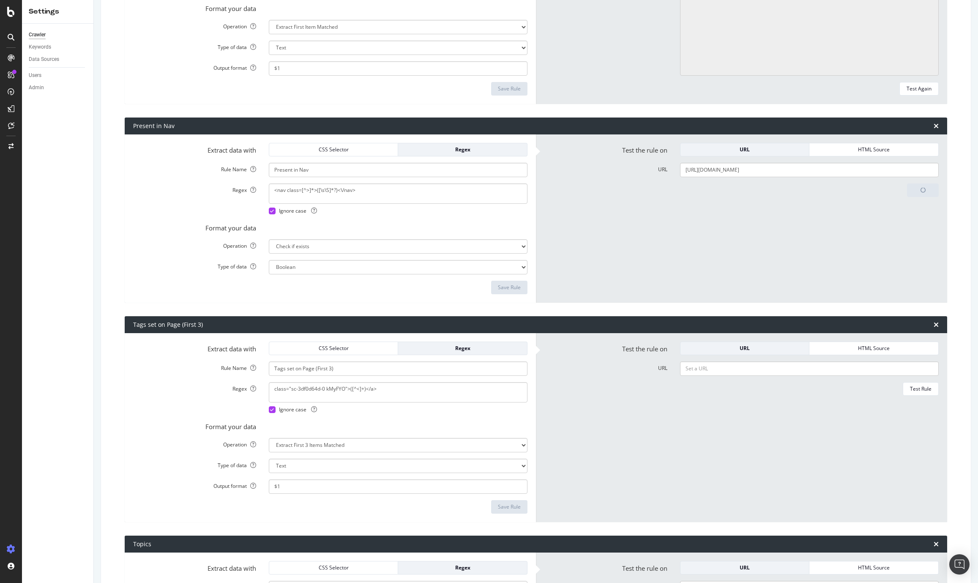
scroll to position [686, 0]
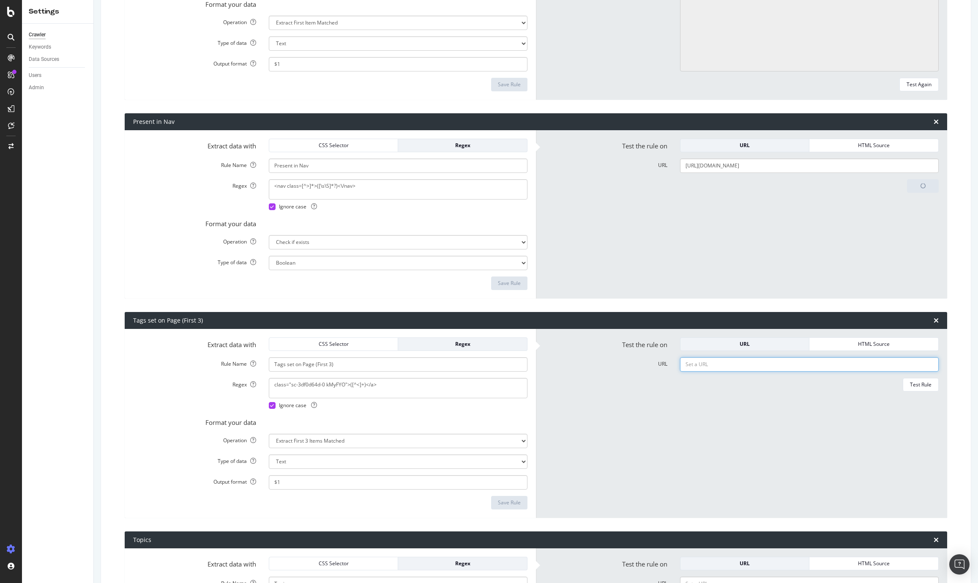
paste input "https://www.bbc.com/news/topics/c2vdnvdg6xxt"
type input "https://www.bbc.com/news/topics/c2vdnvdg6xxt"
click at [921, 384] on div "Test Rule" at bounding box center [921, 384] width 22 height 7
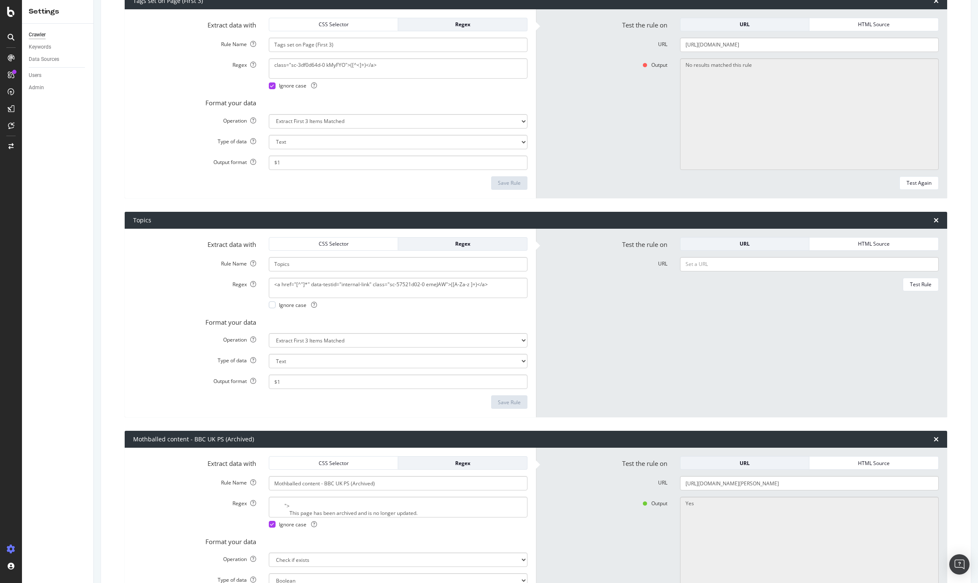
scroll to position [1006, 0]
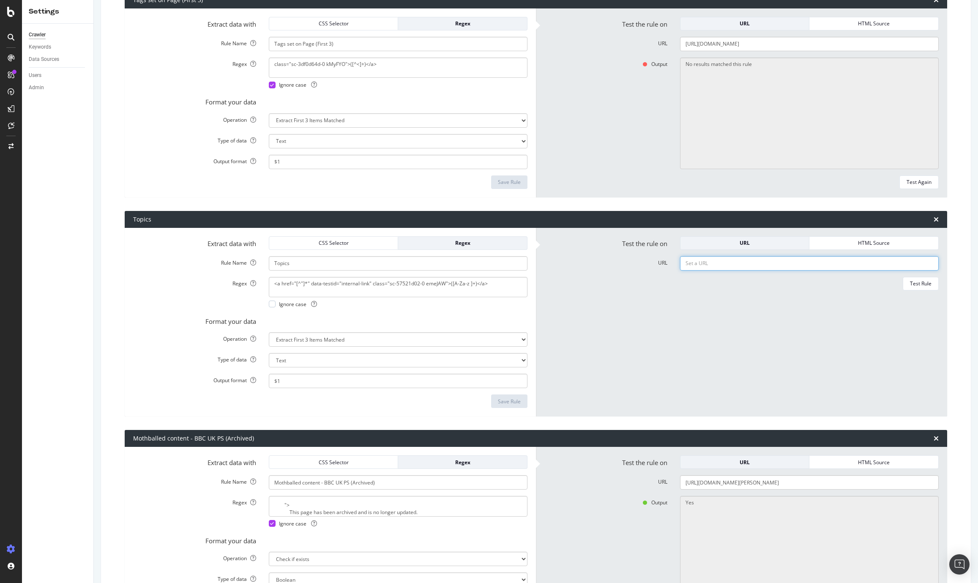
paste input "https://www.bbc.com/news/topics/c2vdnvdg6xxt"
type input "https://www.bbc.com/news/topics/c2vdnvdg6xxt"
click at [928, 285] on div "Test Rule" at bounding box center [921, 283] width 22 height 7
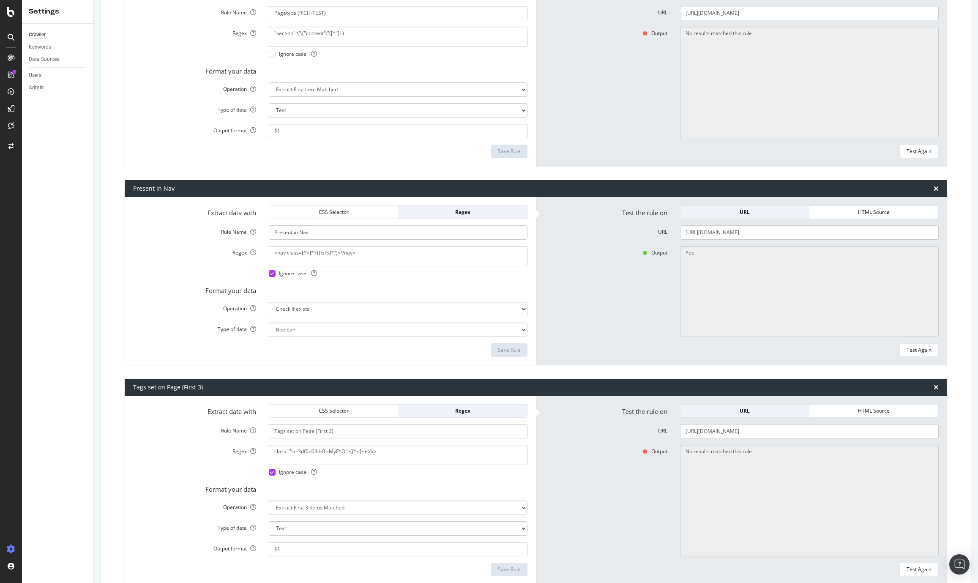
scroll to position [549, 0]
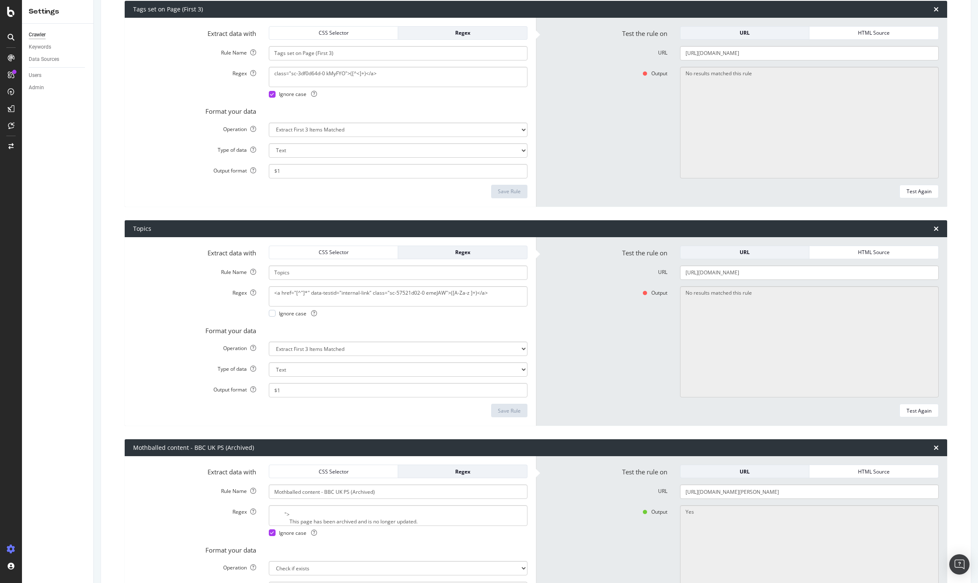
scroll to position [1096, 0]
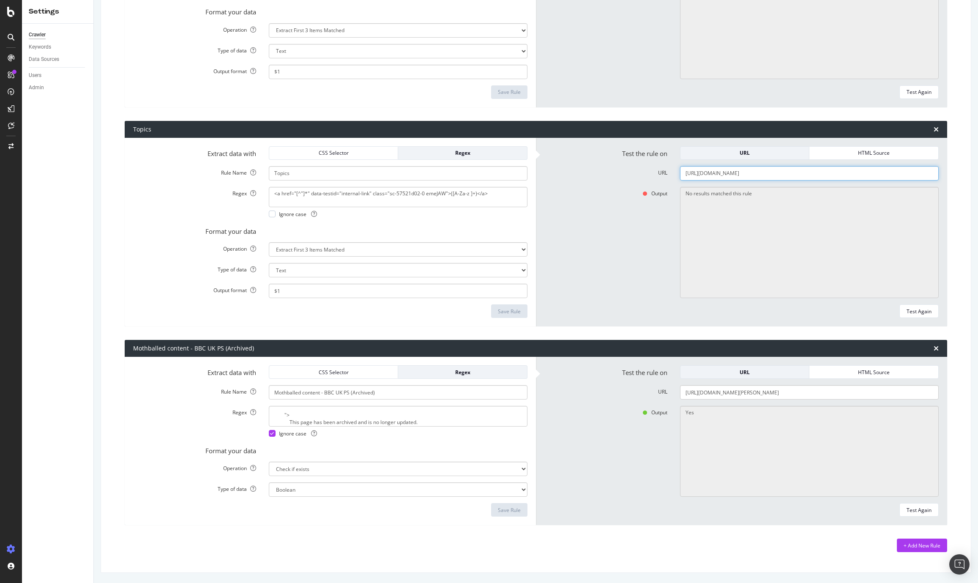
click at [912, 308] on div "Test Again" at bounding box center [919, 311] width 25 height 7
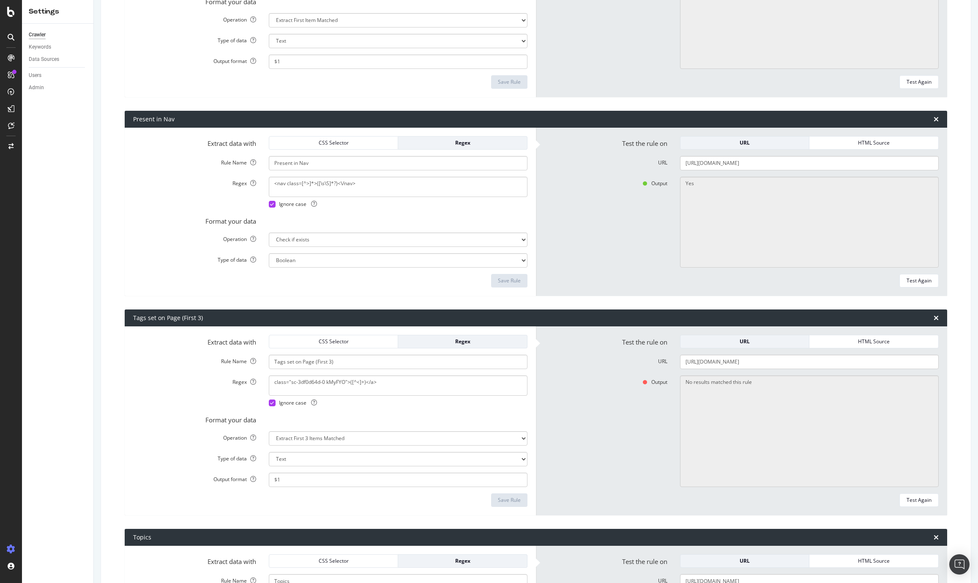
scroll to position [688, 0]
click at [905, 500] on button "Test Again" at bounding box center [919, 501] width 39 height 14
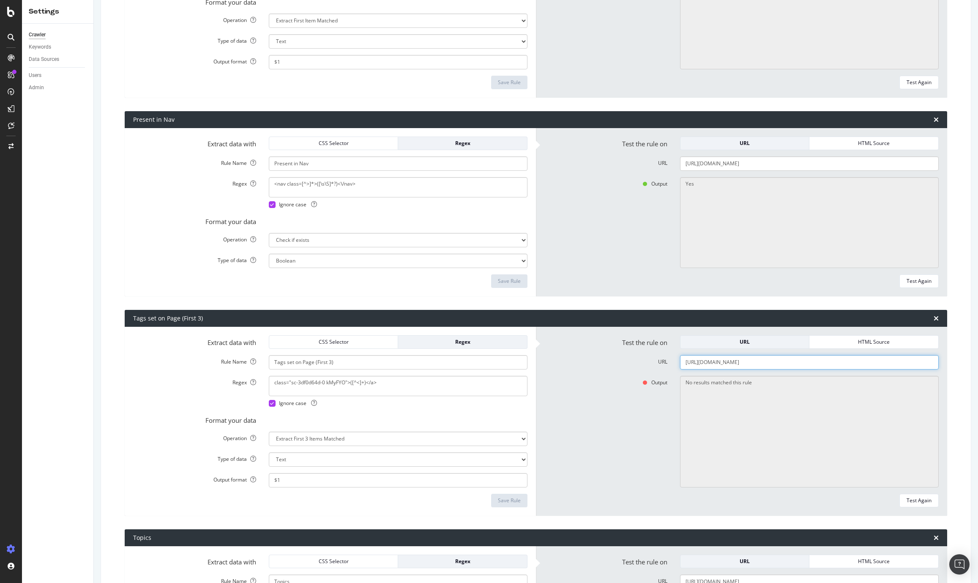
paste input "articles/crm4ln2ekg1o"
type input "https://www.bbc.com/news/articles/crm4ln2ekg1o"
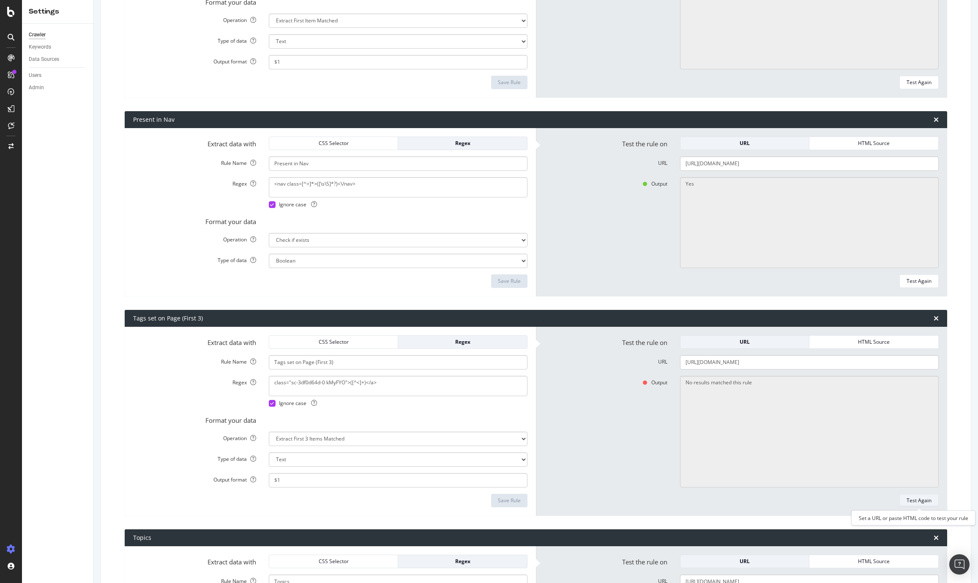
click at [917, 503] on div "Test Again" at bounding box center [919, 500] width 25 height 7
drag, startPoint x: 208, startPoint y: 316, endPoint x: 122, endPoint y: 317, distance: 85.8
click at [122, 317] on div "HTML Extraction Rules Create up to 10 rules to extract data from your pages/HTM…" at bounding box center [536, 169] width 857 height 1610
copy div "Tags set on Page (First 3)"
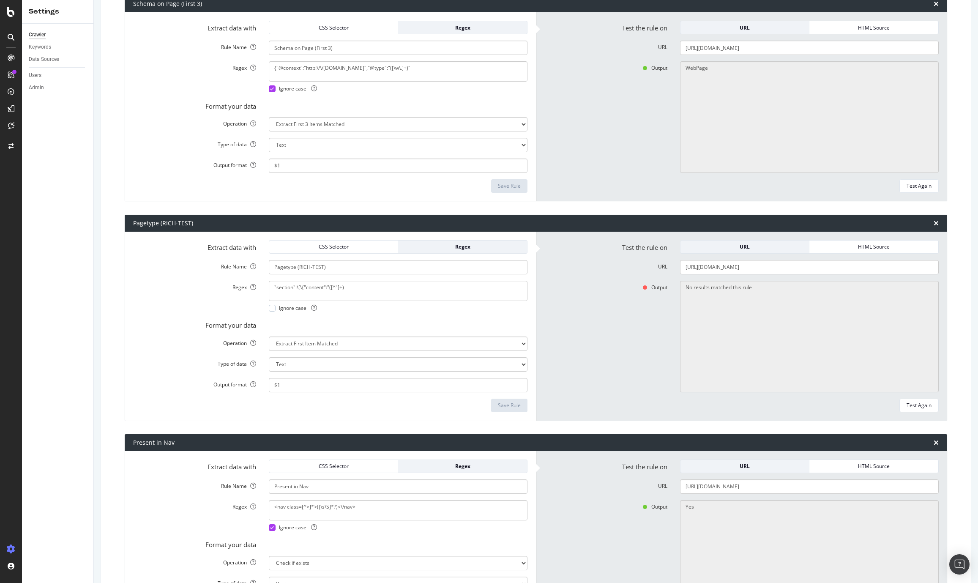
scroll to position [397, 0]
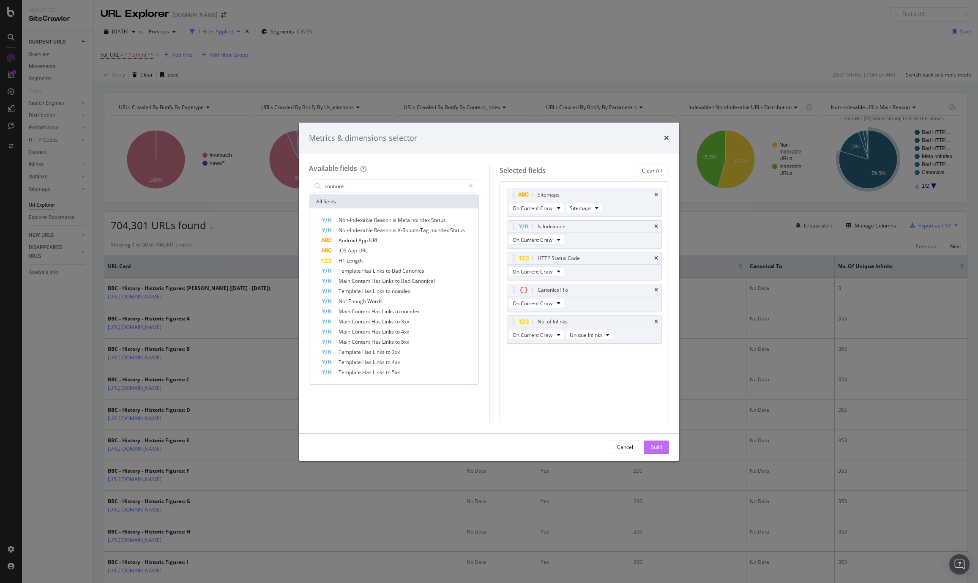
click at [652, 445] on div "Build" at bounding box center [657, 447] width 12 height 7
